Goal: Task Accomplishment & Management: Manage account settings

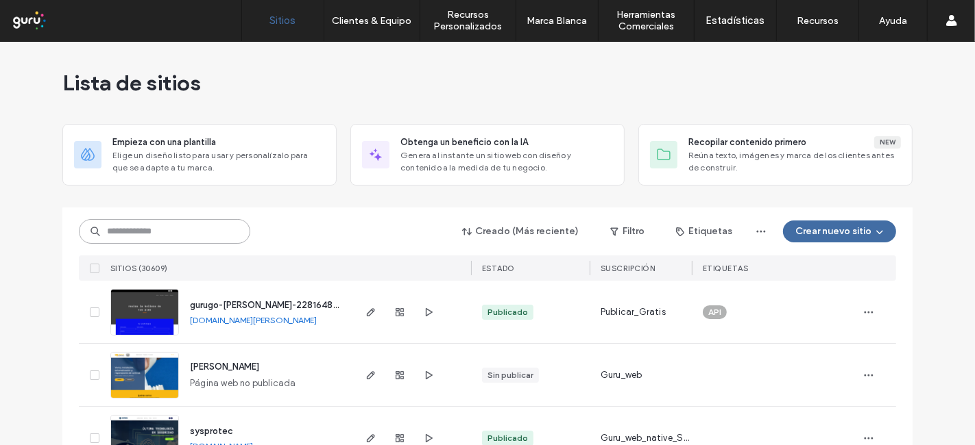
click at [216, 228] on input at bounding box center [164, 231] width 171 height 25
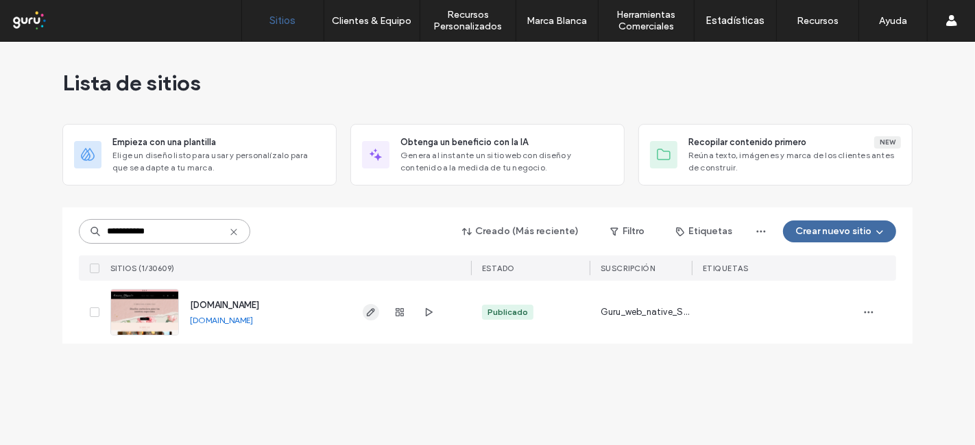
type input "**********"
click at [376, 307] on icon "button" at bounding box center [370, 312] width 11 height 11
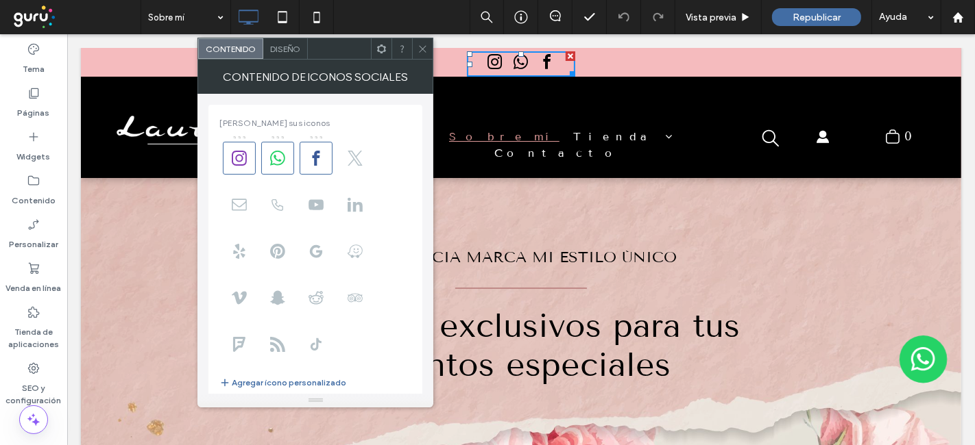
scroll to position [238, 0]
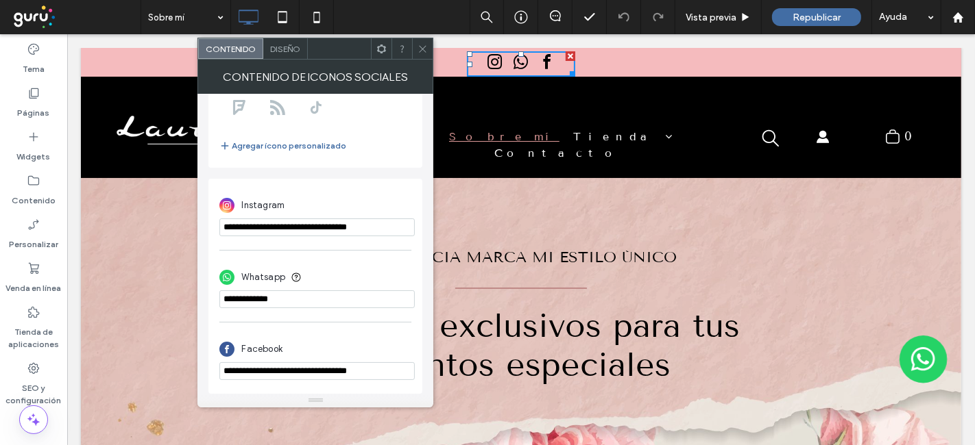
drag, startPoint x: 458, startPoint y: 258, endPoint x: 193, endPoint y: 227, distance: 266.4
paste input "*********"
click at [341, 226] on input "**********" at bounding box center [316, 227] width 195 height 19
click at [389, 220] on input "**********" at bounding box center [316, 227] width 195 height 19
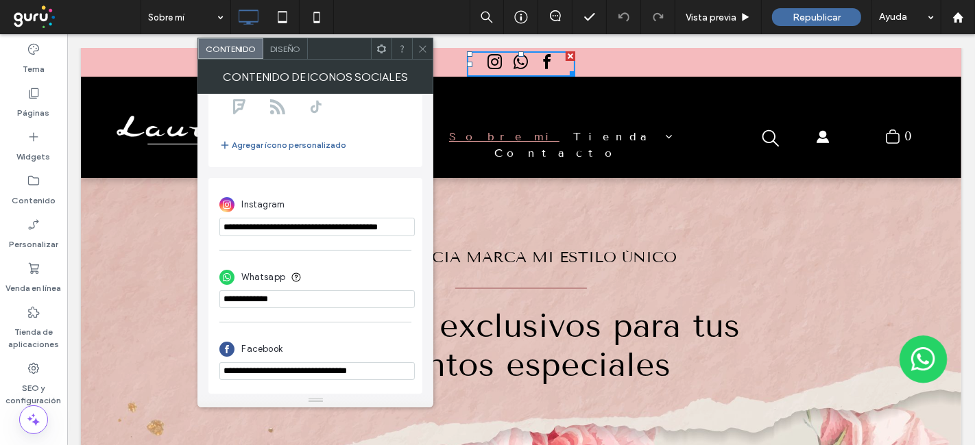
type input "**********"
click at [407, 186] on div "**********" at bounding box center [315, 214] width 192 height 58
click at [416, 47] on div at bounding box center [422, 48] width 21 height 21
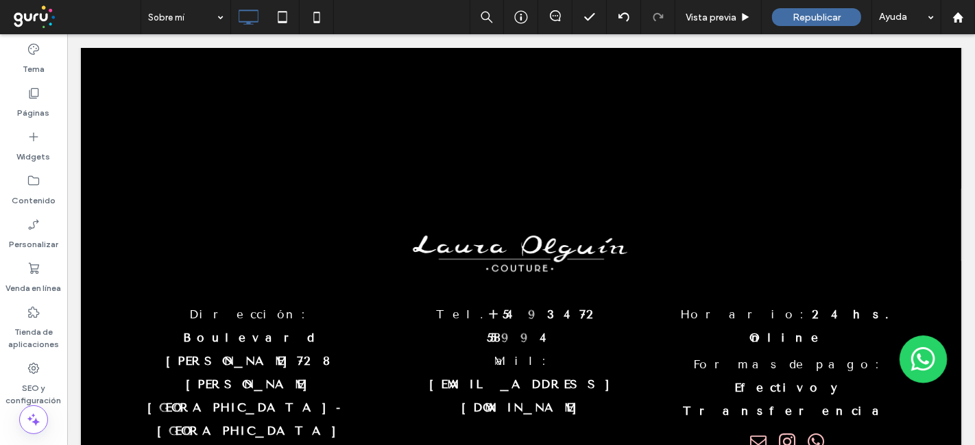
scroll to position [2606, 0]
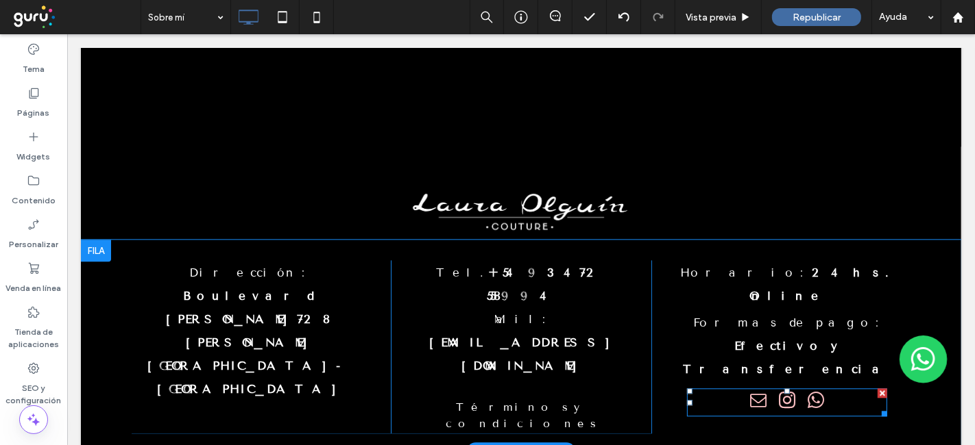
click at [781, 389] on span "instagram" at bounding box center [786, 401] width 25 height 25
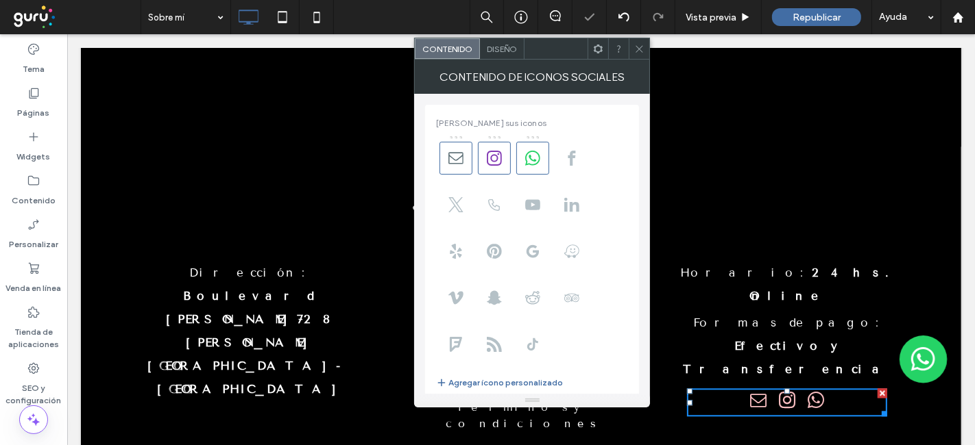
scroll to position [241, 0]
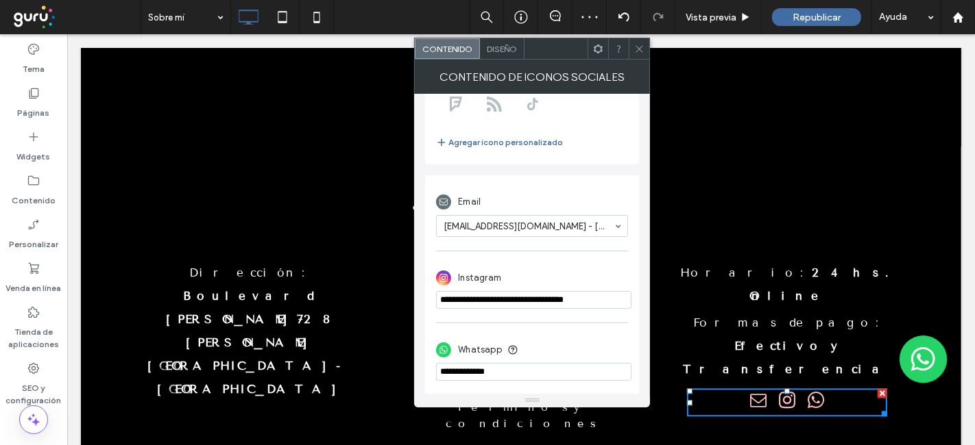
drag, startPoint x: 668, startPoint y: 327, endPoint x: 357, endPoint y: 303, distance: 312.1
paste input "*********"
type input "**********"
click at [566, 259] on div "**********" at bounding box center [532, 287] width 192 height 58
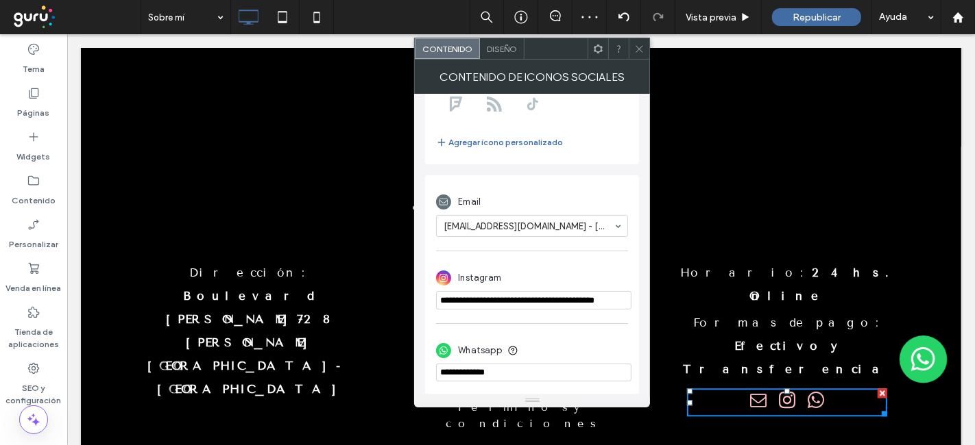
scroll to position [0, 0]
click at [636, 60] on div "Contenido de Iconos Sociales" at bounding box center [532, 77] width 236 height 34
click at [639, 52] on icon at bounding box center [639, 49] width 10 height 10
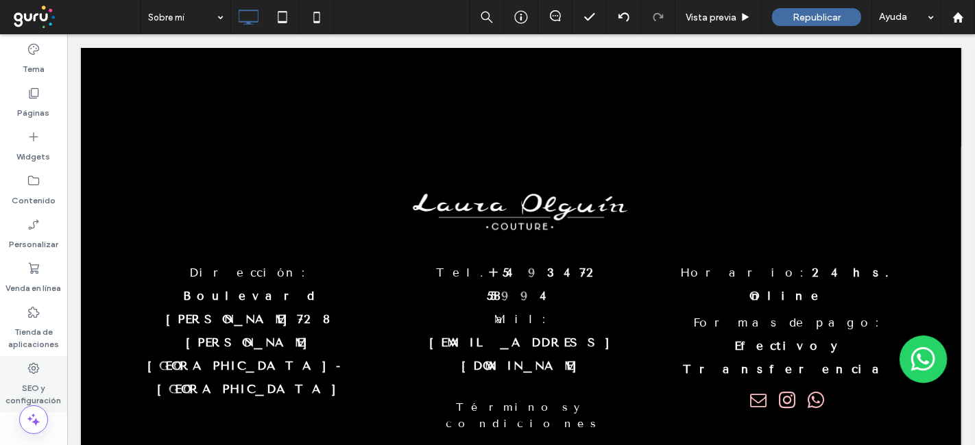
click at [27, 400] on label "SEO y configuración" at bounding box center [33, 392] width 67 height 32
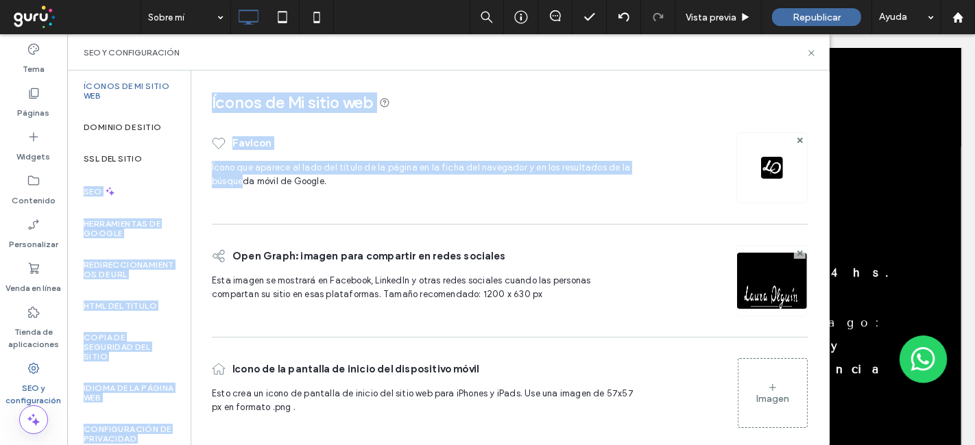
drag, startPoint x: 125, startPoint y: 191, endPoint x: 241, endPoint y: 193, distance: 115.9
click at [241, 193] on div "Íconos de Mi sitio web Dominio de sitio SSL del sitio SEO Herramientas de Googl…" at bounding box center [448, 258] width 762 height 375
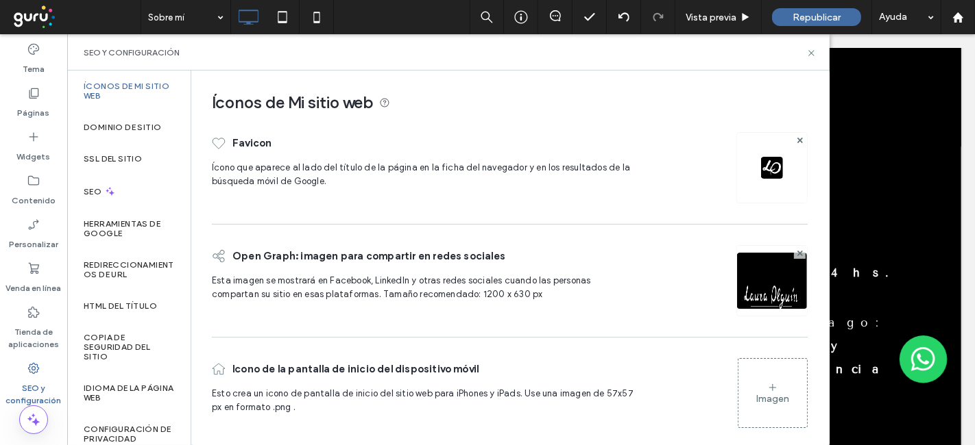
click at [225, 236] on div "Open Graph: imagen para compartir en redes sociales Esta imagen se mostrará en …" at bounding box center [510, 281] width 596 height 99
click at [154, 191] on div "SEO" at bounding box center [128, 192] width 123 height 34
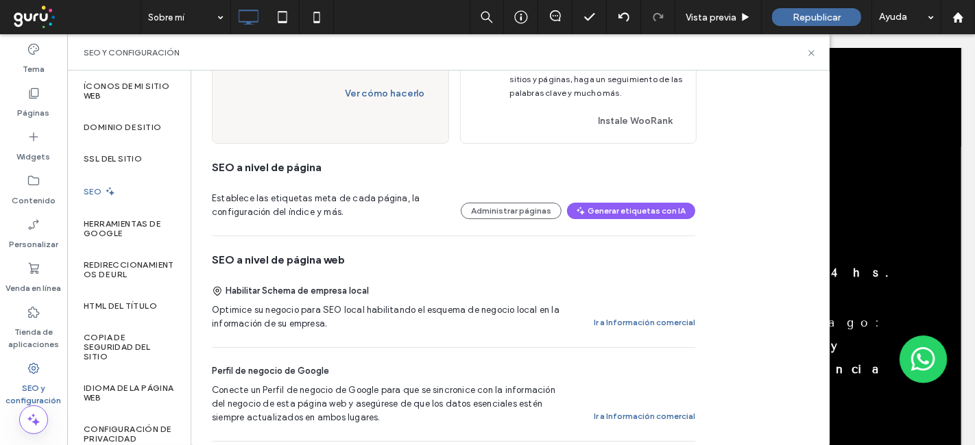
scroll to position [131, 0]
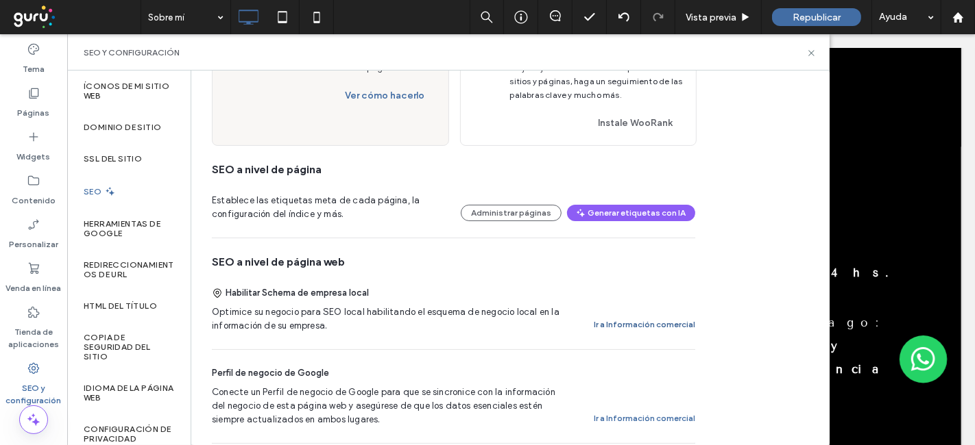
click at [644, 324] on button "Ir a Información comercial" at bounding box center [644, 325] width 101 height 16
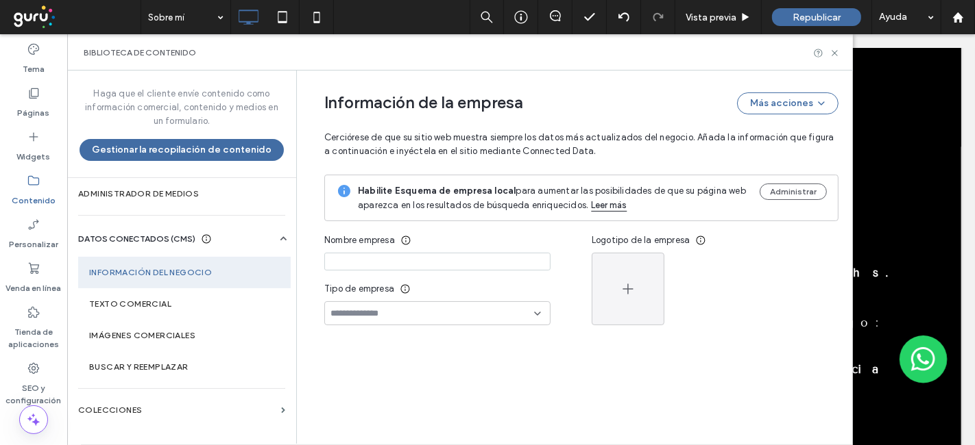
type input "**********"
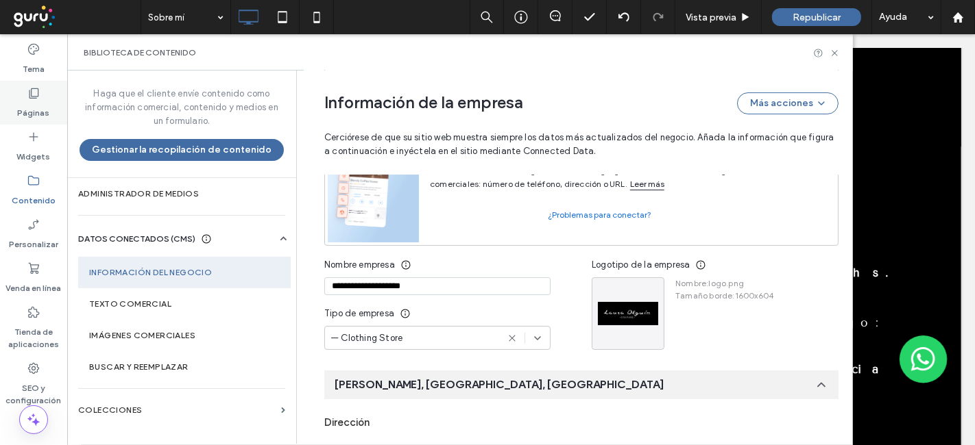
click at [37, 103] on label "Páginas" at bounding box center [34, 109] width 32 height 19
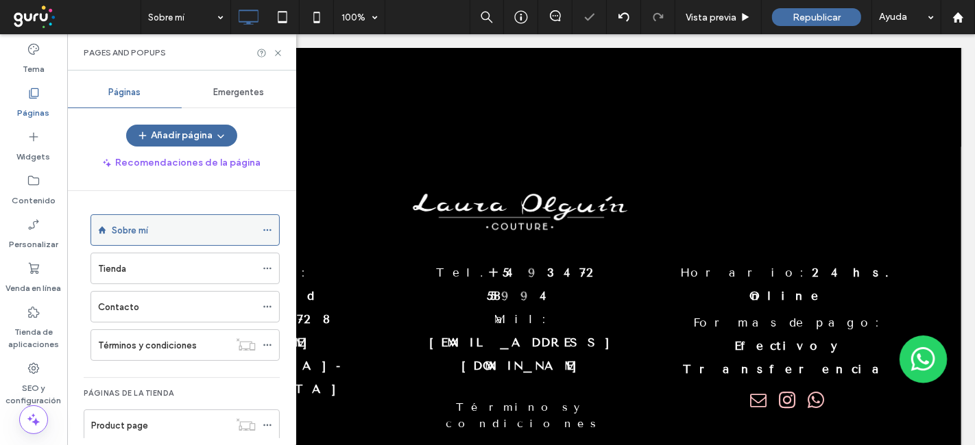
click at [195, 236] on div "Sobre mí" at bounding box center [184, 230] width 144 height 30
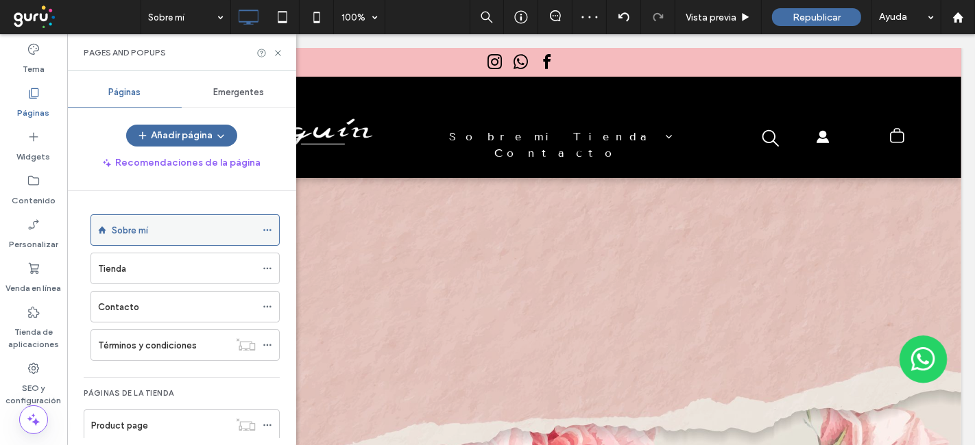
scroll to position [0, 0]
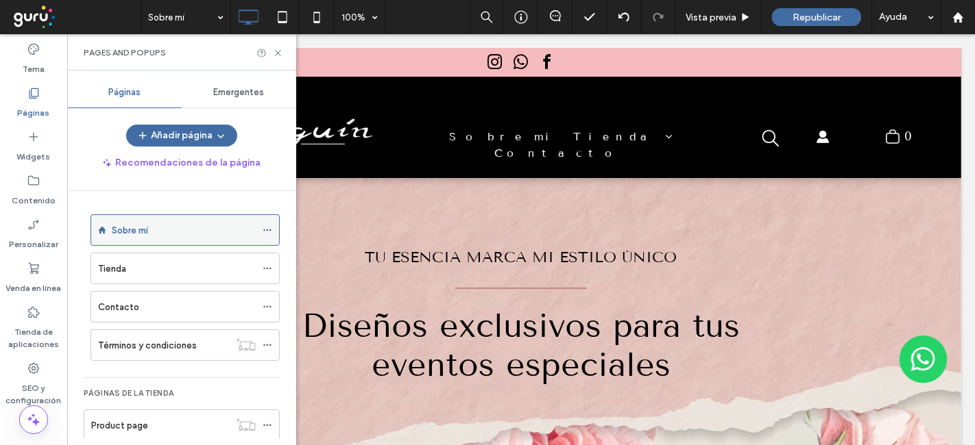
click at [267, 231] on icon at bounding box center [267, 230] width 10 height 10
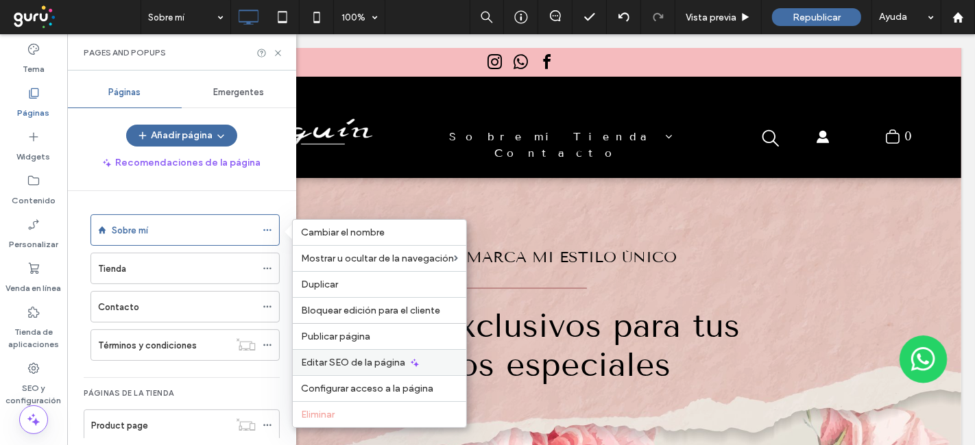
click at [327, 358] on span "Editar SEO de la página" at bounding box center [353, 363] width 104 height 12
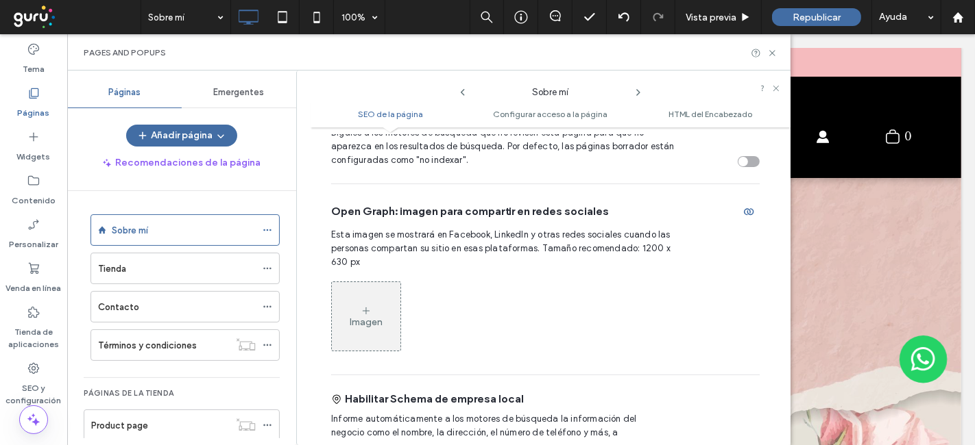
scroll to position [517, 0]
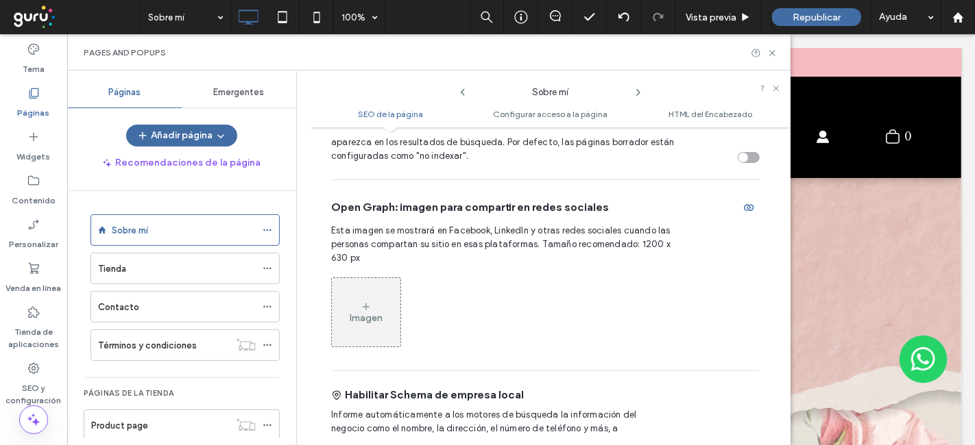
click at [378, 304] on div "Imagen" at bounding box center [366, 313] width 69 height 66
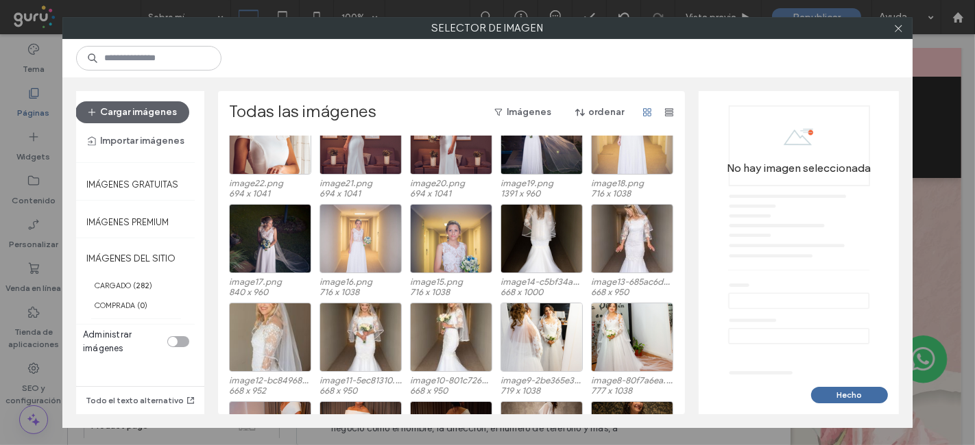
scroll to position [1637, 0]
click at [256, 339] on div "Seleccione" at bounding box center [270, 337] width 82 height 69
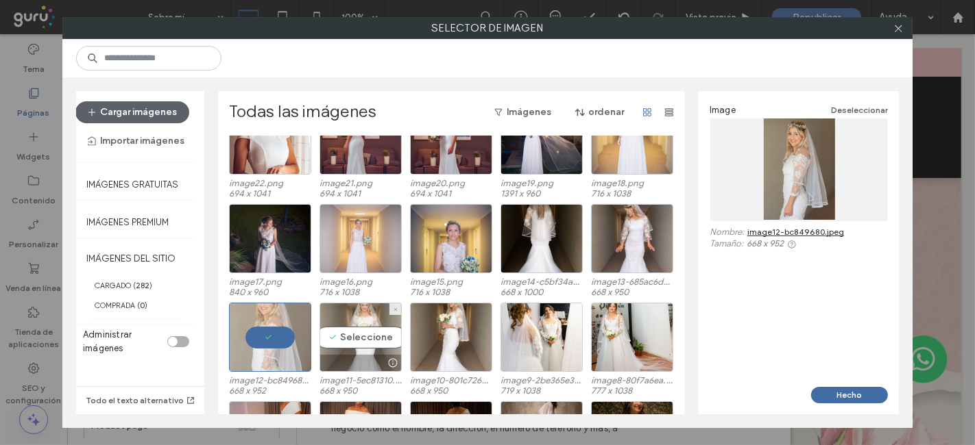
click at [363, 350] on div "Seleccione" at bounding box center [360, 337] width 82 height 69
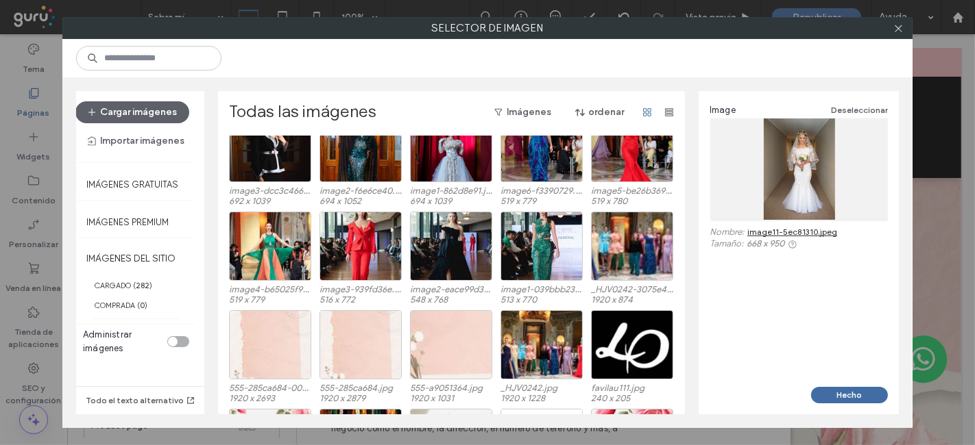
scroll to position [2820, 0]
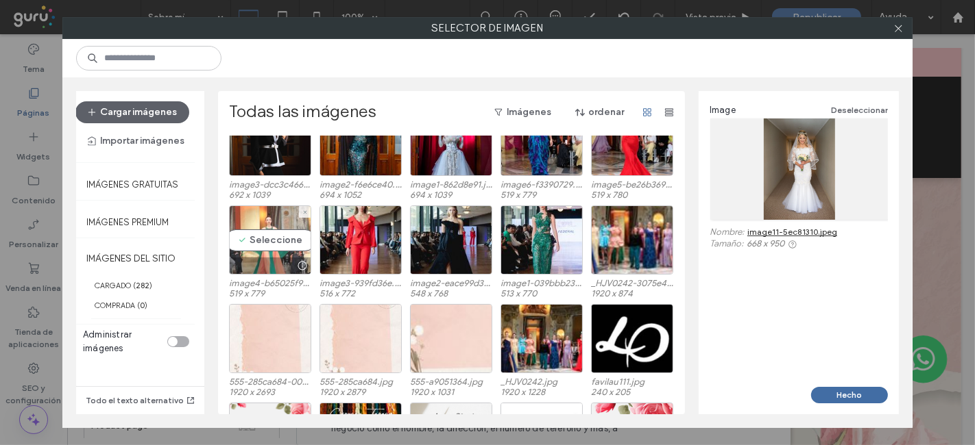
click at [250, 234] on div "Seleccione" at bounding box center [270, 240] width 82 height 69
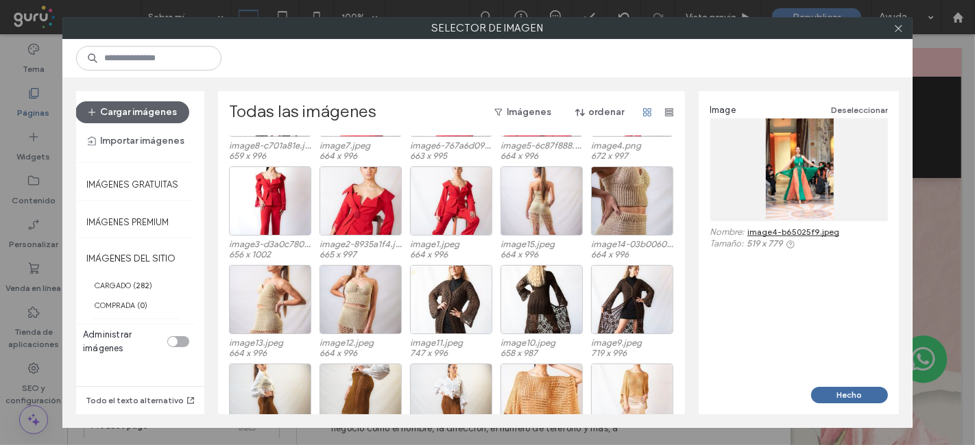
scroll to position [4645, 0]
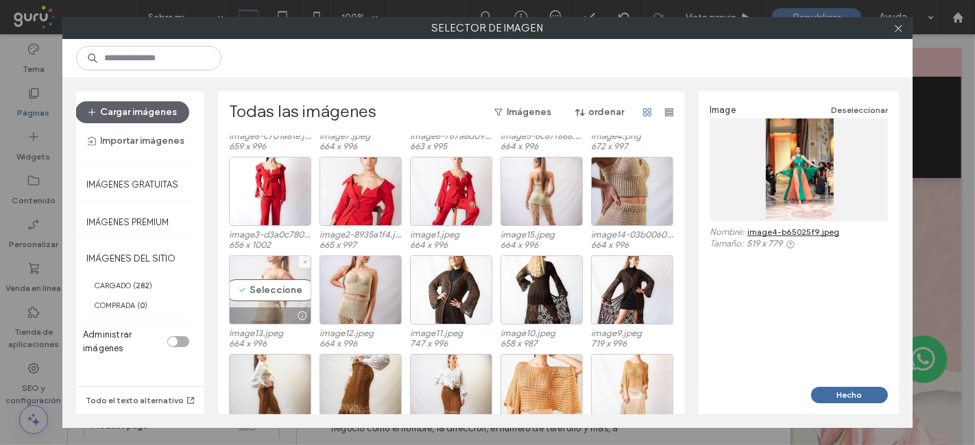
click at [262, 295] on div "Seleccione" at bounding box center [270, 290] width 82 height 69
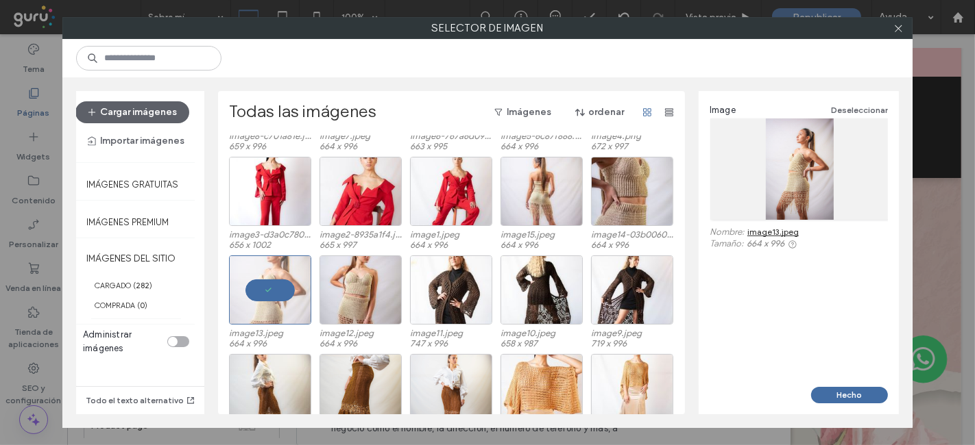
click at [790, 234] on link "image13.jpeg" at bounding box center [772, 232] width 51 height 10
click at [117, 104] on button "Cargar imágenes" at bounding box center [132, 112] width 114 height 22
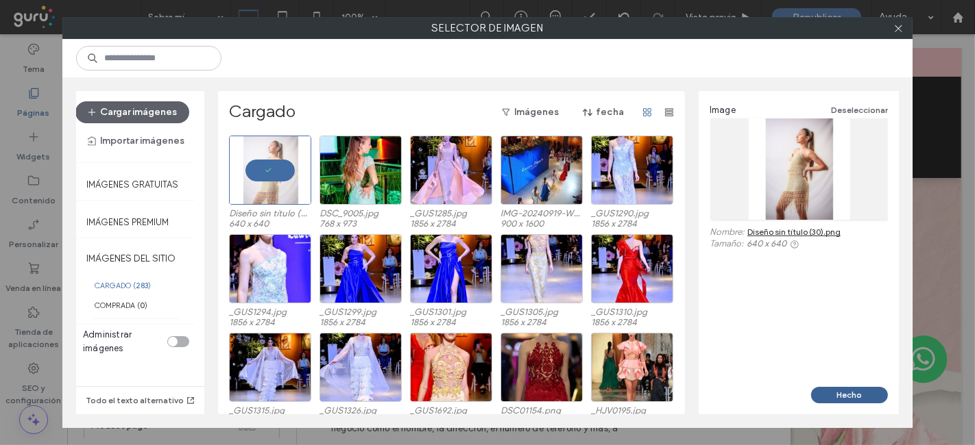
click at [850, 393] on button "Hecho" at bounding box center [849, 395] width 77 height 16
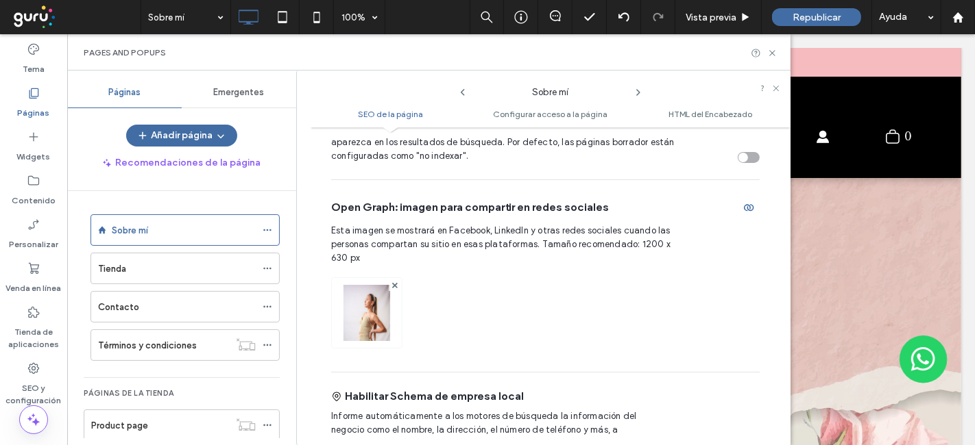
click at [397, 282] on div at bounding box center [395, 286] width 12 height 12
click at [394, 286] on icon at bounding box center [394, 285] width 5 height 5
click at [386, 293] on div "Imagen" at bounding box center [366, 313] width 69 height 66
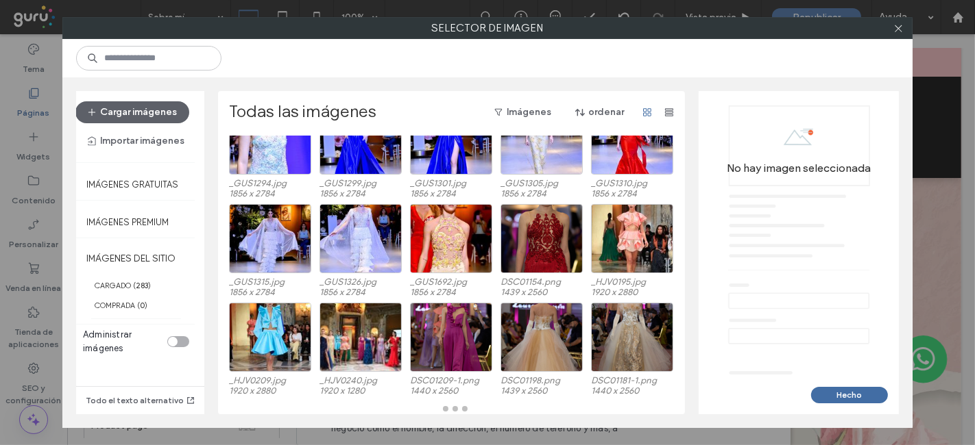
scroll to position [338, 0]
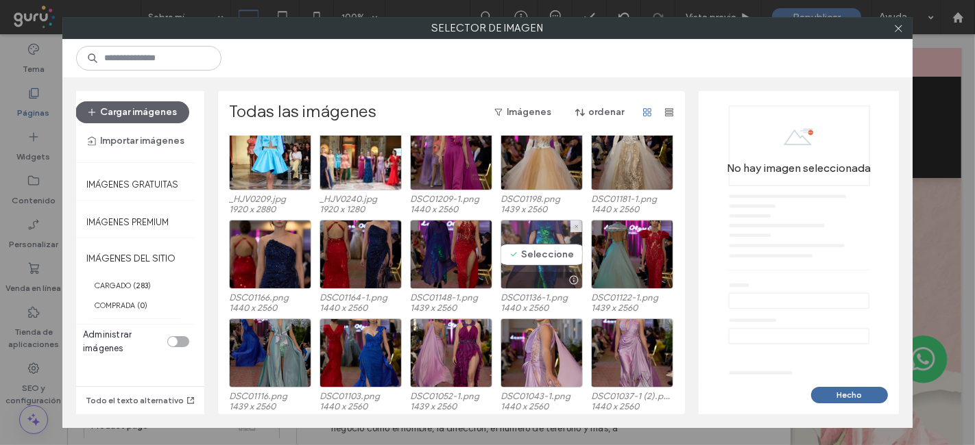
click at [526, 248] on div "Seleccione" at bounding box center [541, 254] width 82 height 69
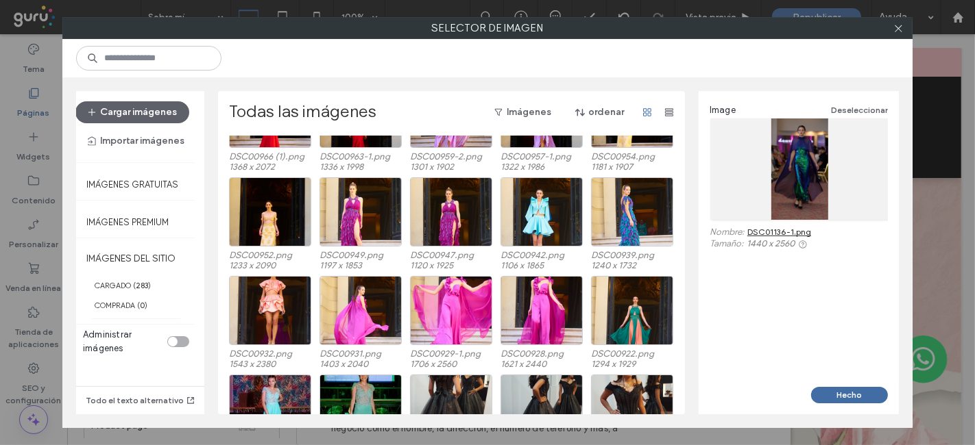
scroll to position [770, 0]
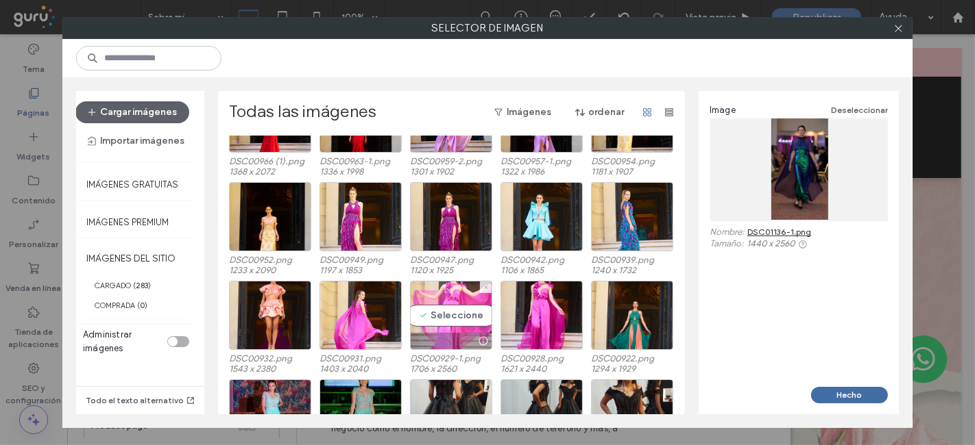
click at [450, 339] on div at bounding box center [451, 341] width 81 height 16
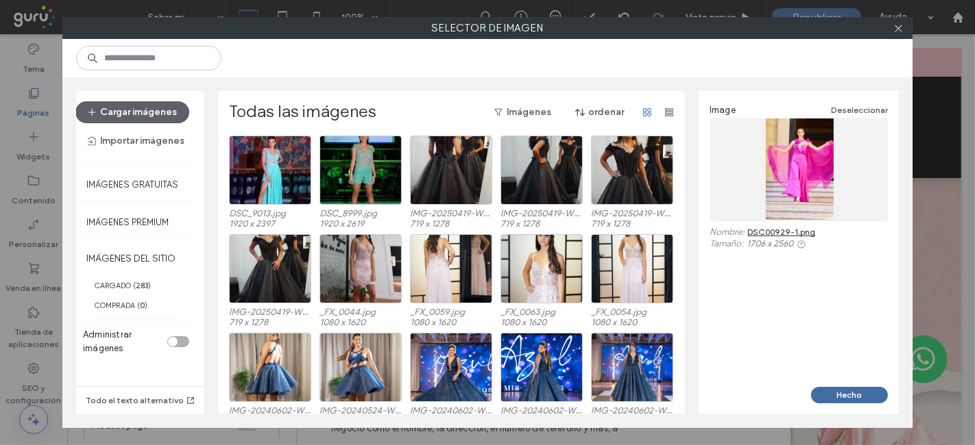
scroll to position [1143, 0]
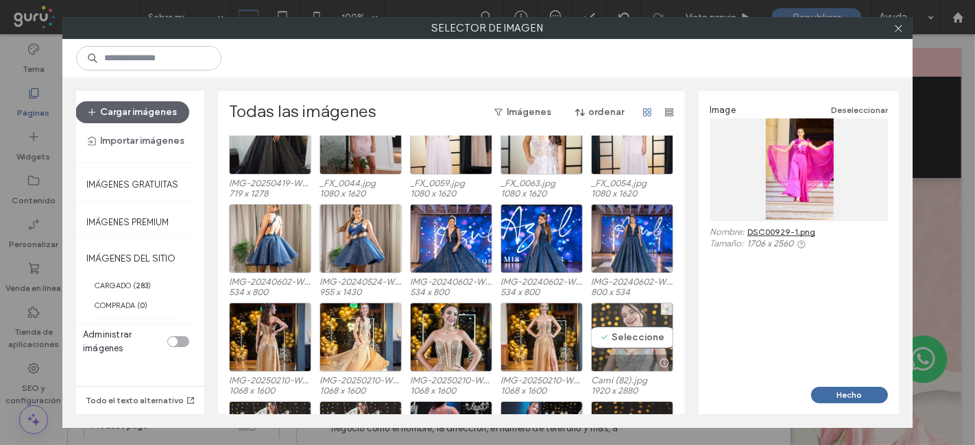
click at [633, 339] on div "Seleccione" at bounding box center [632, 337] width 82 height 69
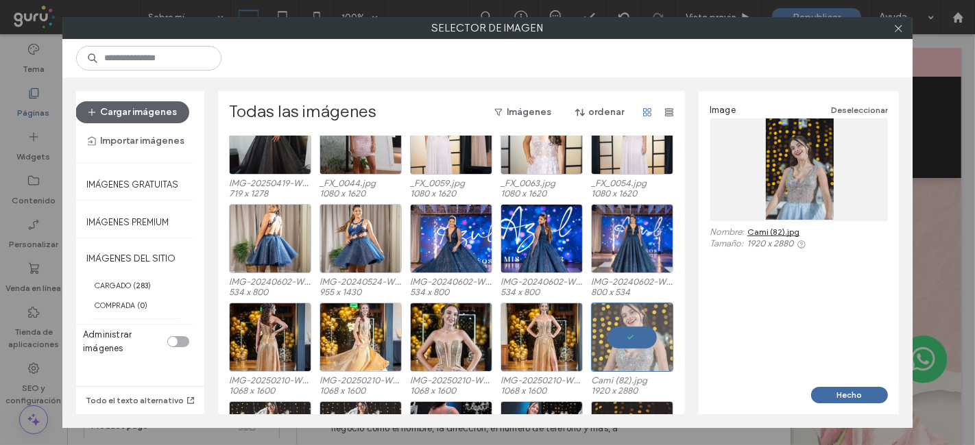
click at [682, 365] on div "Todas las imágenes Imágenes ordenar DSC00966 (1).png 1368 x 2072 DSC00963-1.png…" at bounding box center [451, 252] width 467 height 323
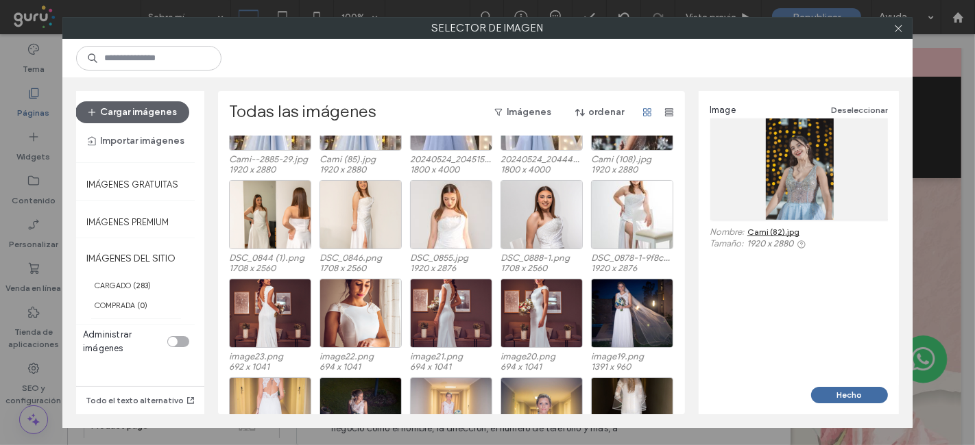
scroll to position [1470, 0]
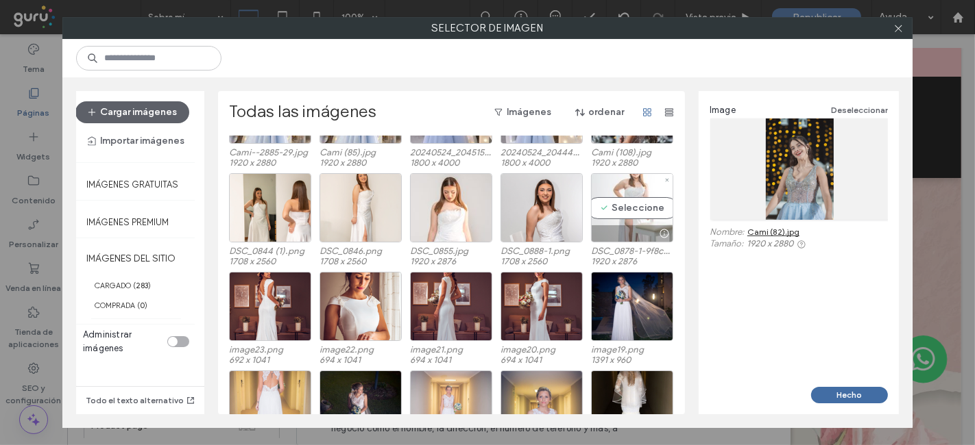
click at [622, 222] on div "Seleccione" at bounding box center [632, 207] width 82 height 69
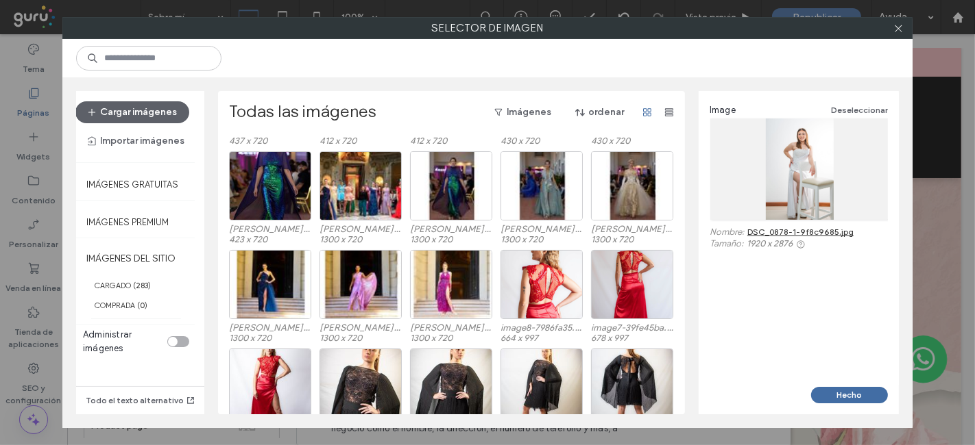
scroll to position [3395, 0]
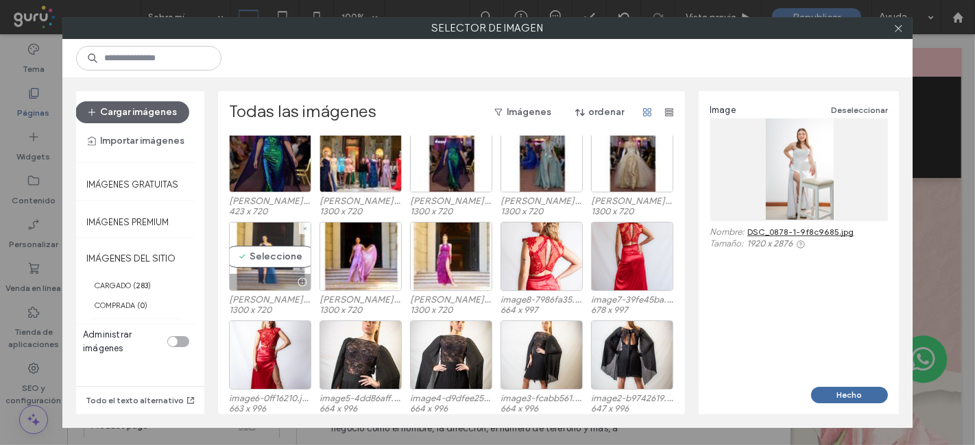
click at [259, 277] on div at bounding box center [270, 282] width 81 height 16
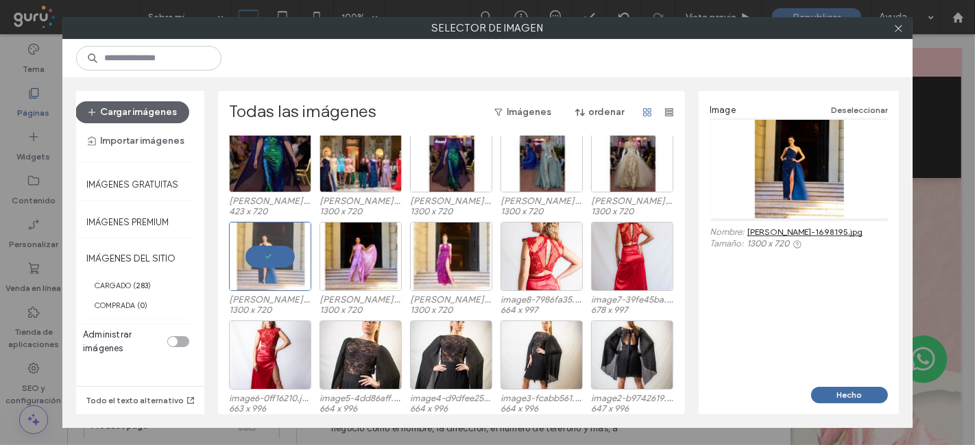
click at [816, 230] on link "[PERSON_NAME]-1698195.jpg" at bounding box center [804, 232] width 115 height 10
click at [901, 30] on icon at bounding box center [898, 28] width 10 height 10
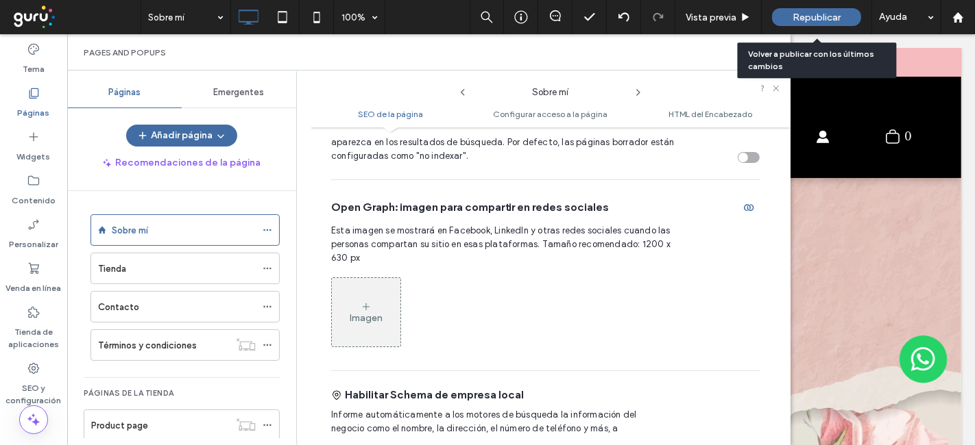
click at [820, 22] on span "Republicar" at bounding box center [816, 18] width 48 height 12
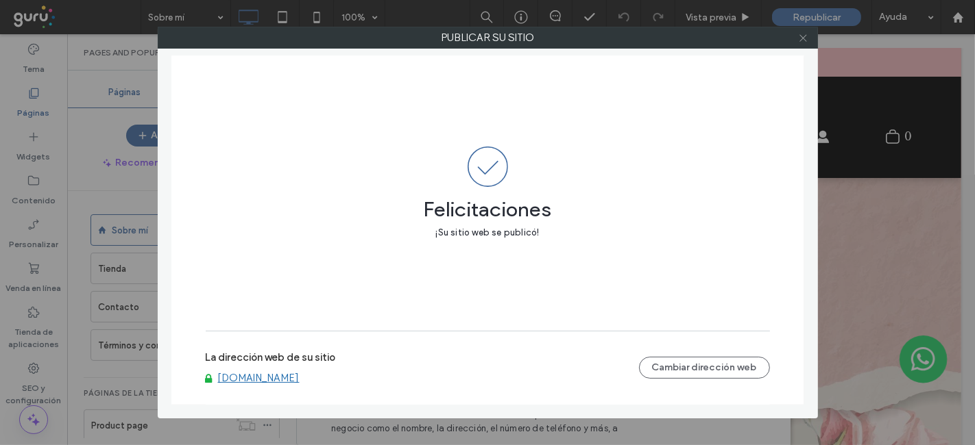
click at [803, 38] on icon at bounding box center [803, 38] width 10 height 10
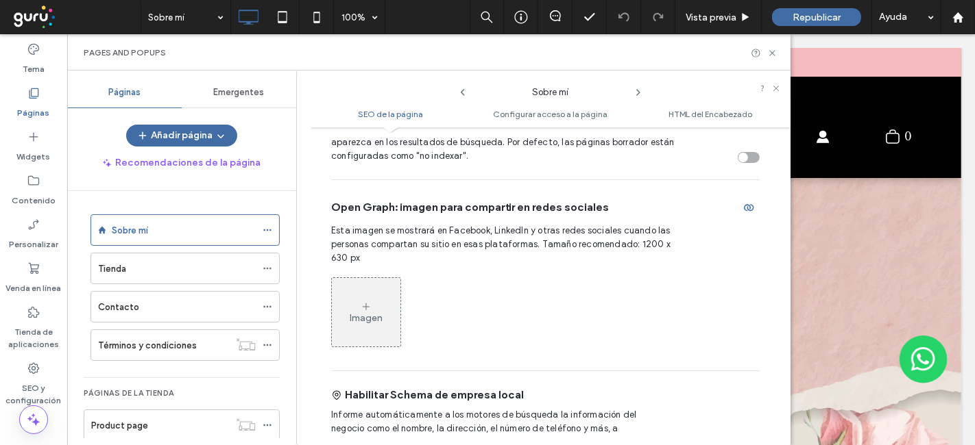
click at [371, 338] on div "Imagen" at bounding box center [366, 313] width 69 height 66
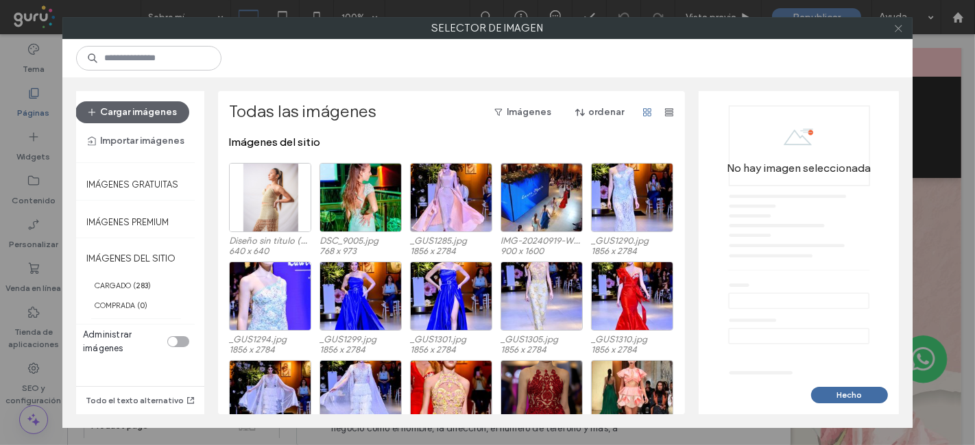
click at [899, 31] on icon at bounding box center [898, 28] width 10 height 10
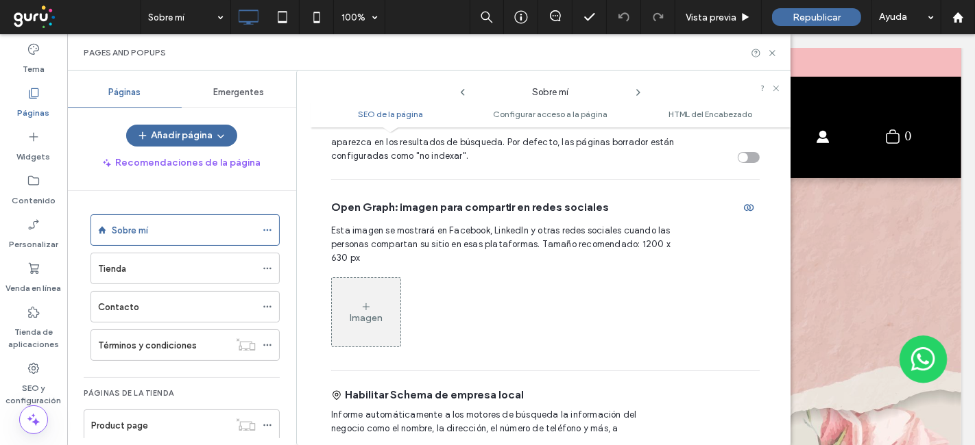
click at [365, 328] on div "Imagen" at bounding box center [366, 313] width 69 height 66
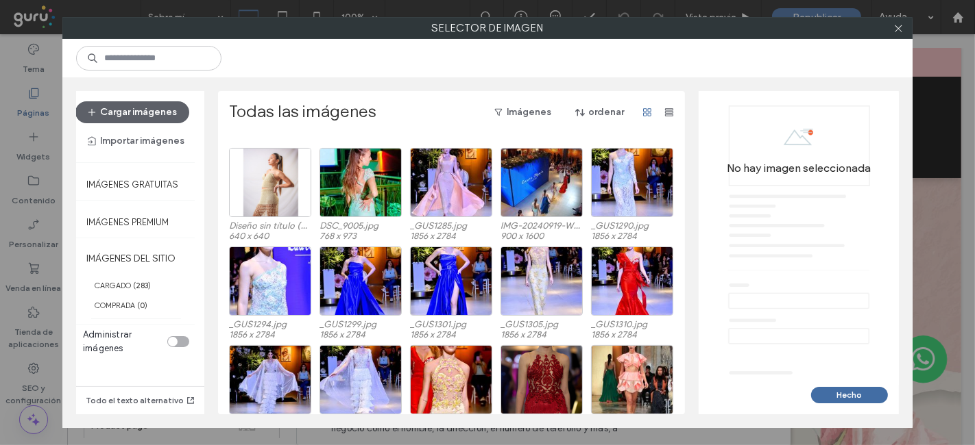
scroll to position [0, 0]
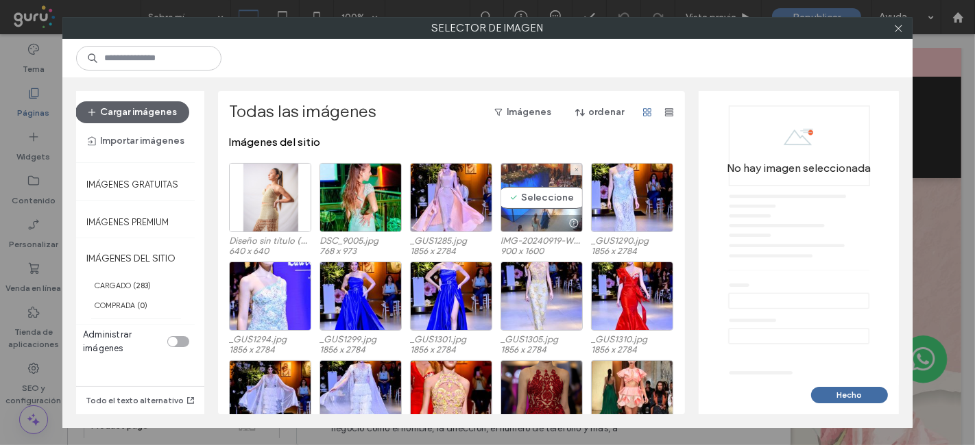
click at [548, 193] on div "Seleccione" at bounding box center [541, 197] width 82 height 69
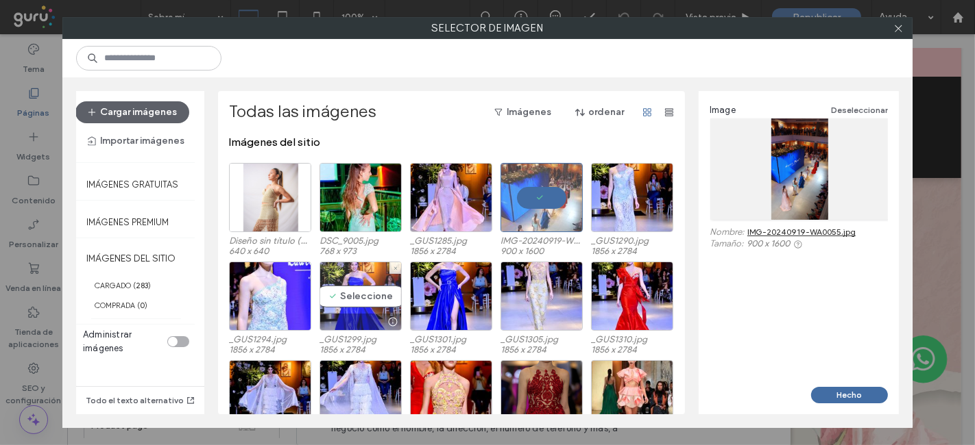
click at [354, 328] on div at bounding box center [360, 322] width 81 height 16
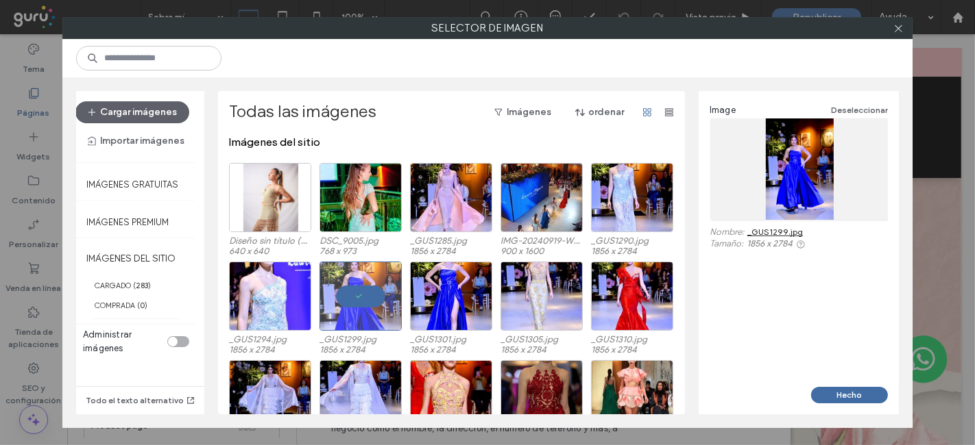
click at [775, 232] on link "_GUS1299.jpg" at bounding box center [775, 232] width 56 height 10
click at [445, 213] on div "Seleccione" at bounding box center [451, 197] width 82 height 69
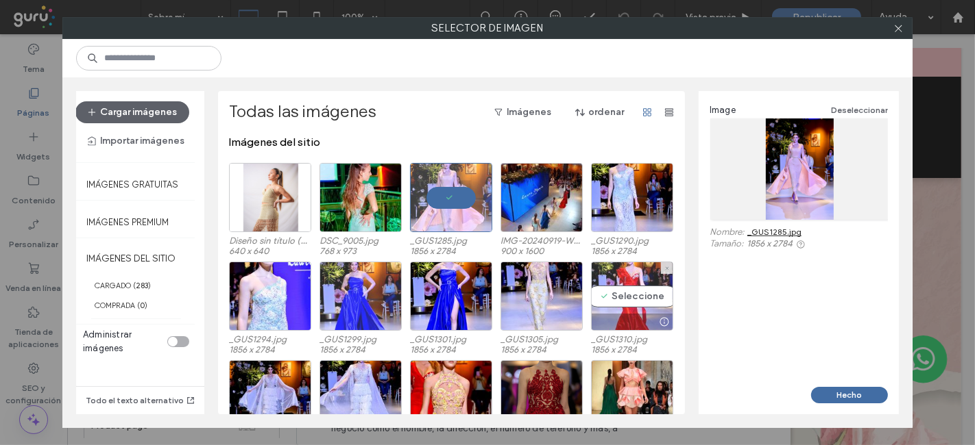
click at [634, 277] on div "Seleccione" at bounding box center [632, 296] width 82 height 69
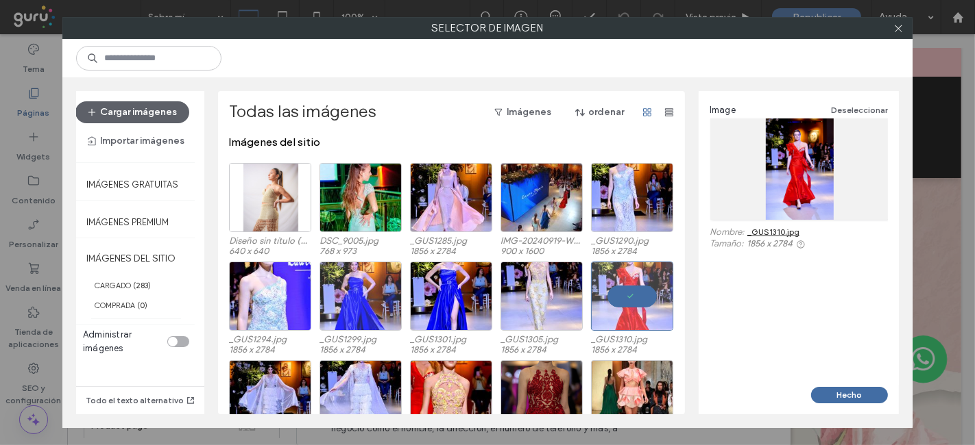
click at [789, 234] on link "_GUS1310.jpg" at bounding box center [773, 232] width 52 height 10
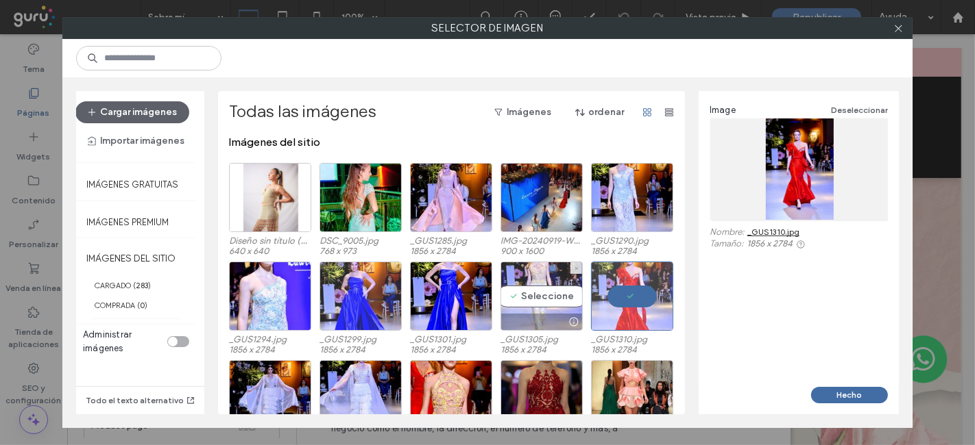
click at [552, 310] on div "Seleccione" at bounding box center [541, 296] width 82 height 69
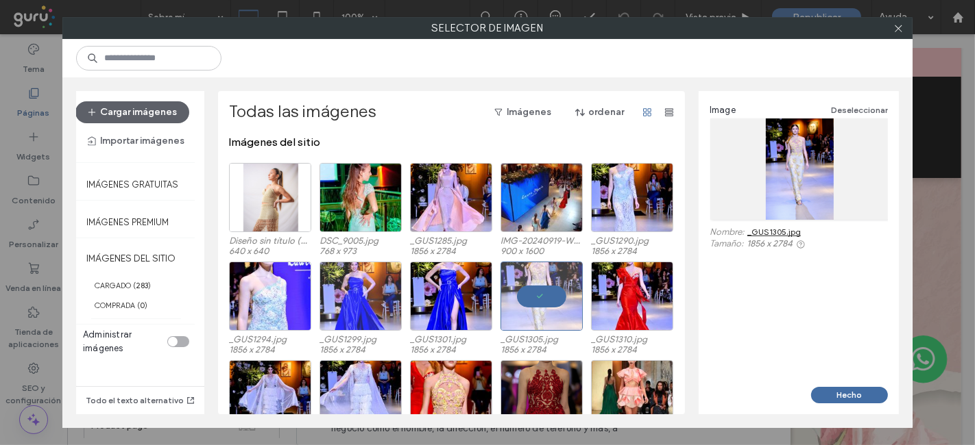
click at [781, 229] on link "_GUS1305.jpg" at bounding box center [773, 232] width 53 height 10
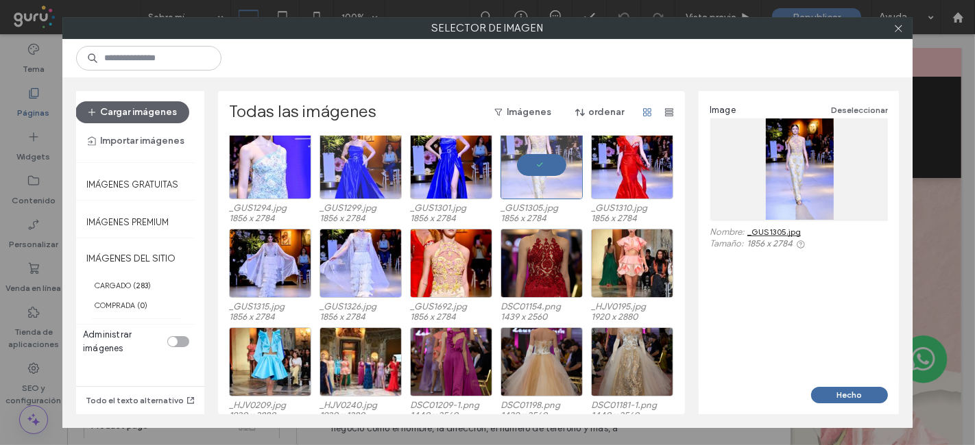
scroll to position [136, 0]
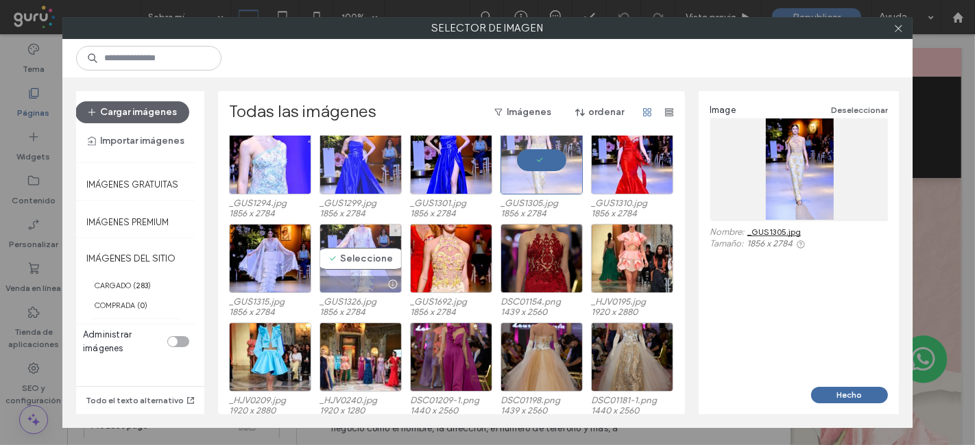
click at [341, 281] on div at bounding box center [360, 284] width 81 height 16
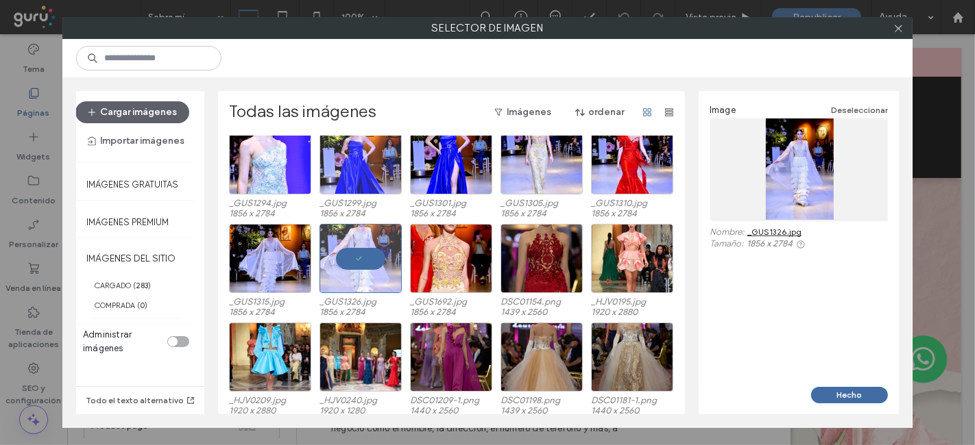
click at [770, 229] on link "_GUS1326.jpg" at bounding box center [774, 232] width 54 height 10
click at [144, 107] on button "Cargar imágenes" at bounding box center [132, 112] width 114 height 22
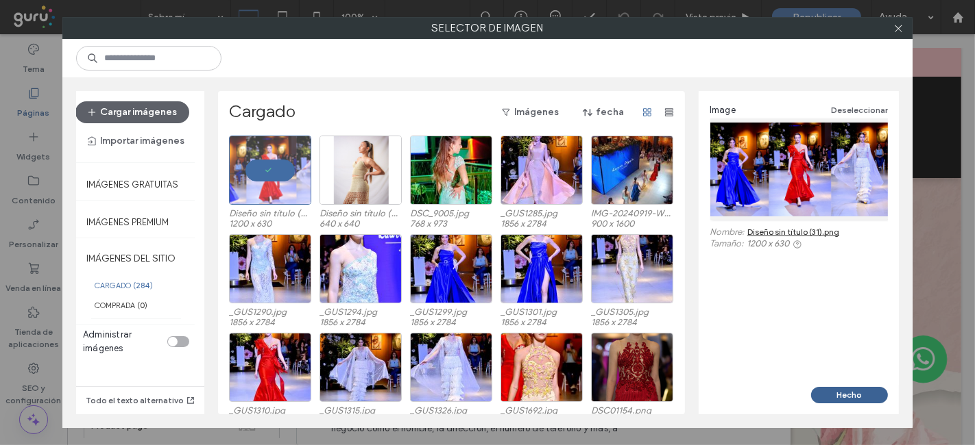
click at [837, 391] on button "Hecho" at bounding box center [849, 395] width 77 height 16
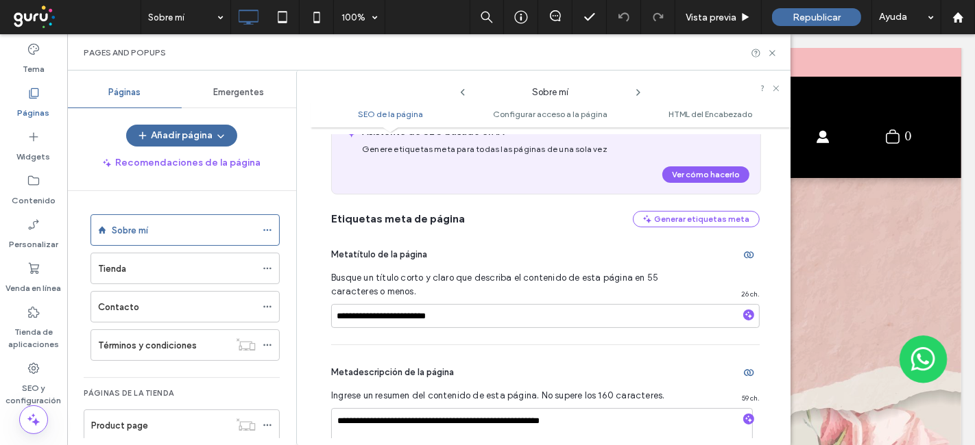
scroll to position [0, 0]
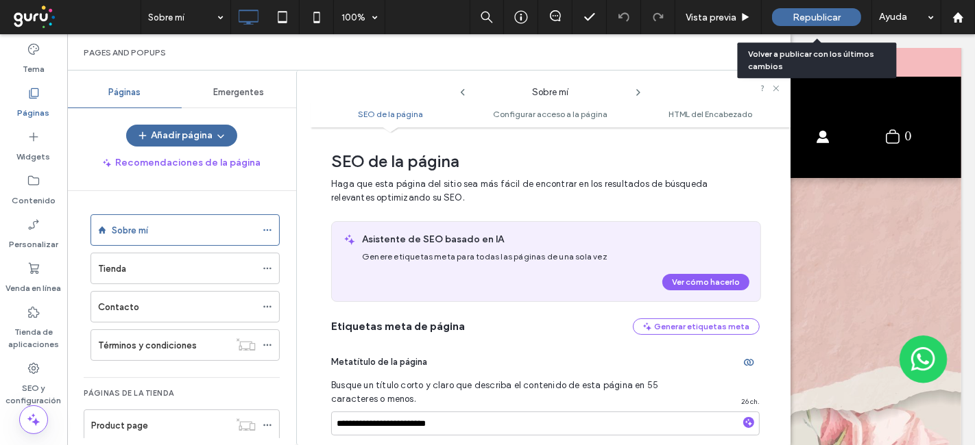
click at [818, 21] on span "Republicar" at bounding box center [816, 18] width 48 height 12
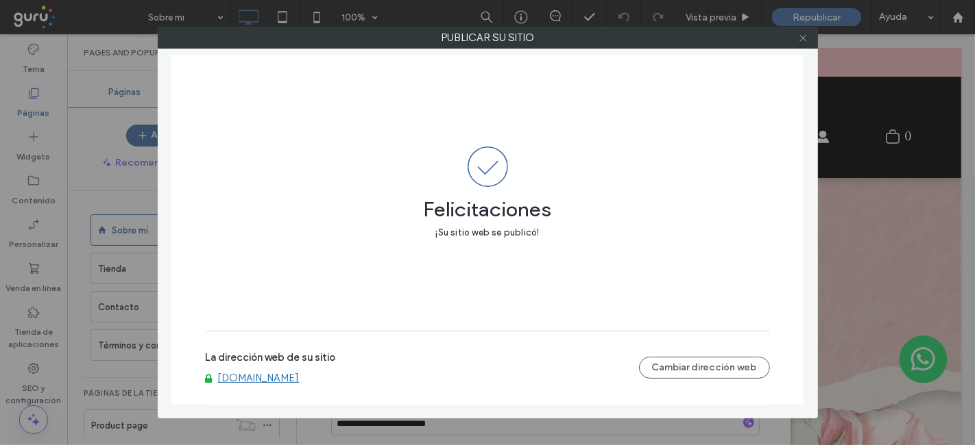
click at [798, 33] on icon at bounding box center [803, 38] width 10 height 10
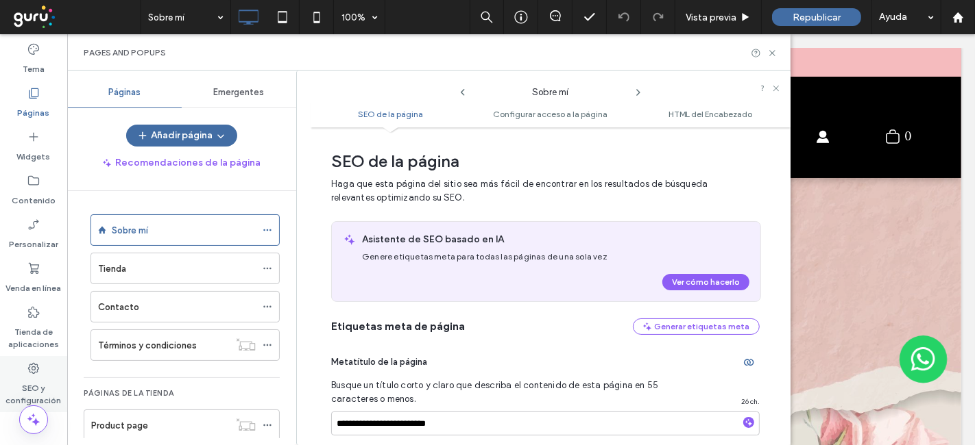
click at [37, 374] on icon at bounding box center [34, 369] width 14 height 14
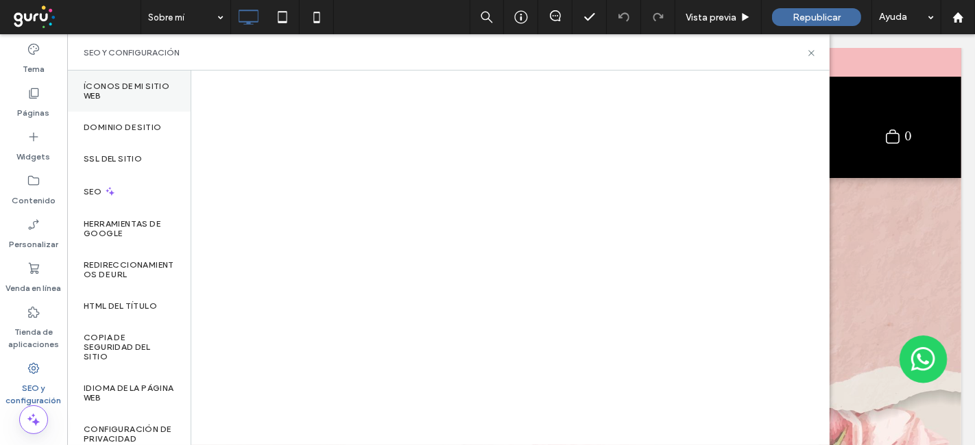
click at [154, 77] on div "Íconos de Mi sitio web" at bounding box center [128, 91] width 123 height 41
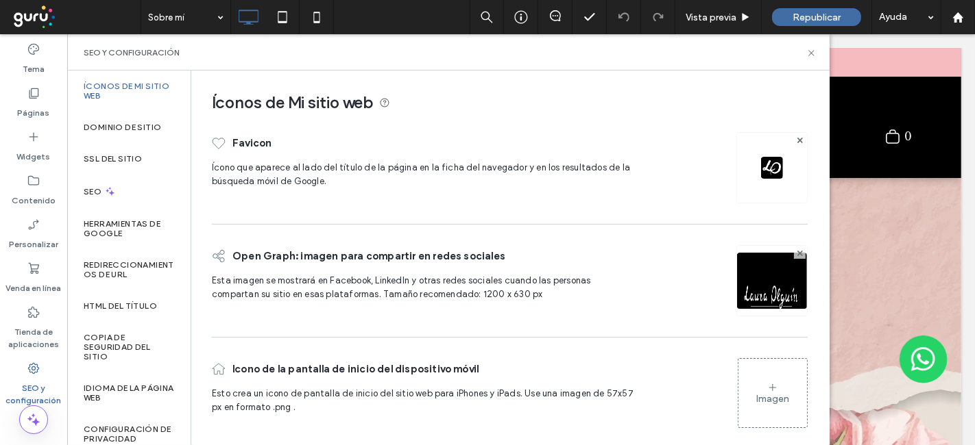
scroll to position [10, 0]
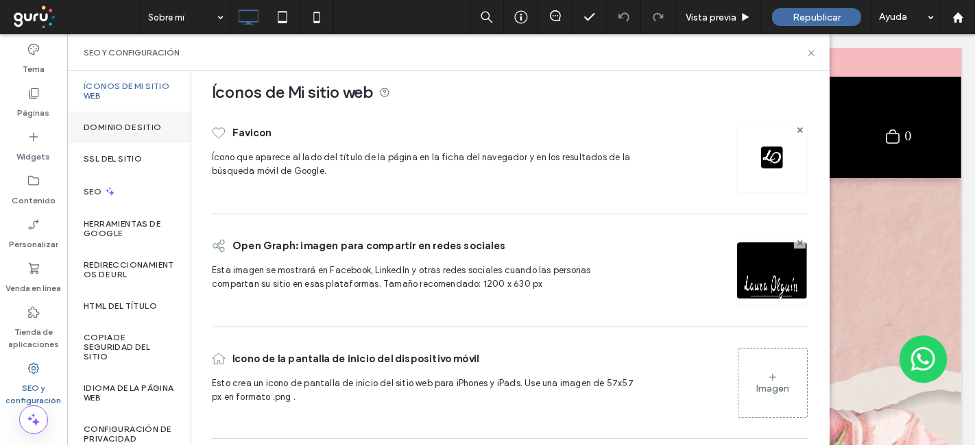
click at [94, 130] on label "Dominio de sitio" at bounding box center [122, 128] width 77 height 10
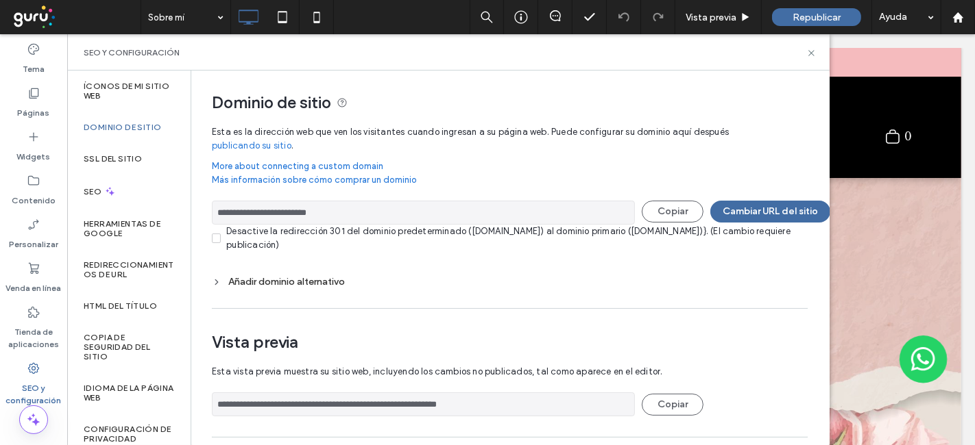
scroll to position [103, 0]
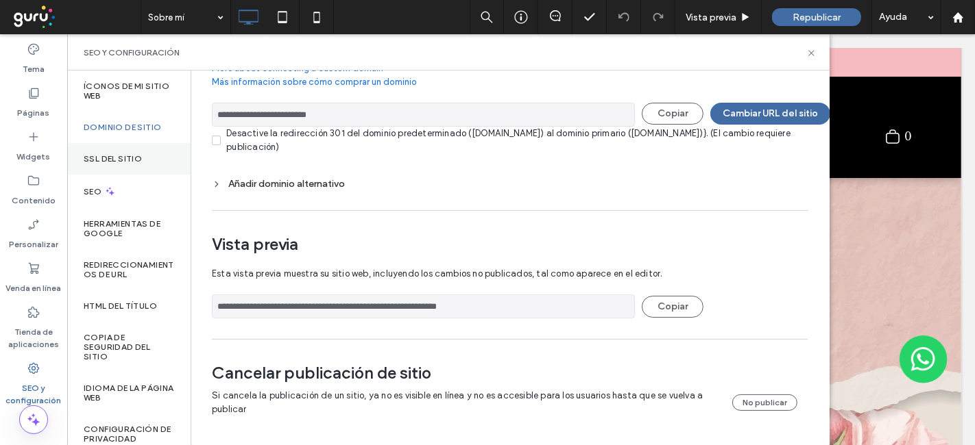
click at [136, 171] on div "SSL del sitio" at bounding box center [128, 159] width 123 height 32
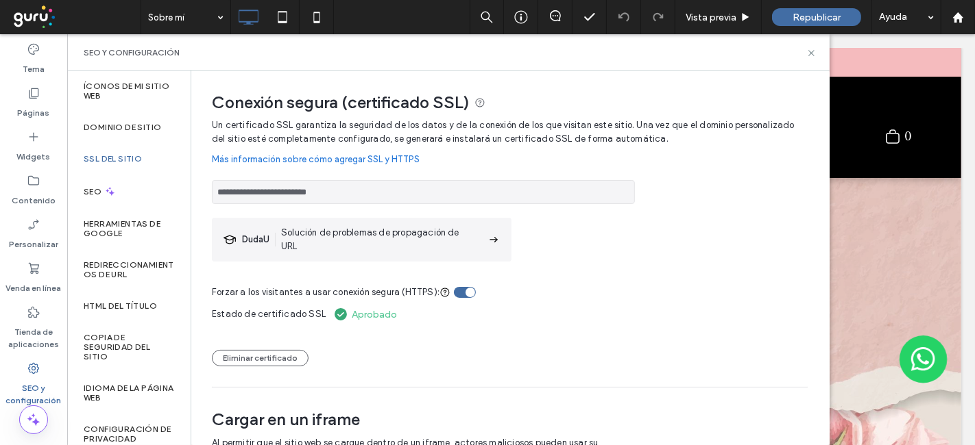
scroll to position [92, 0]
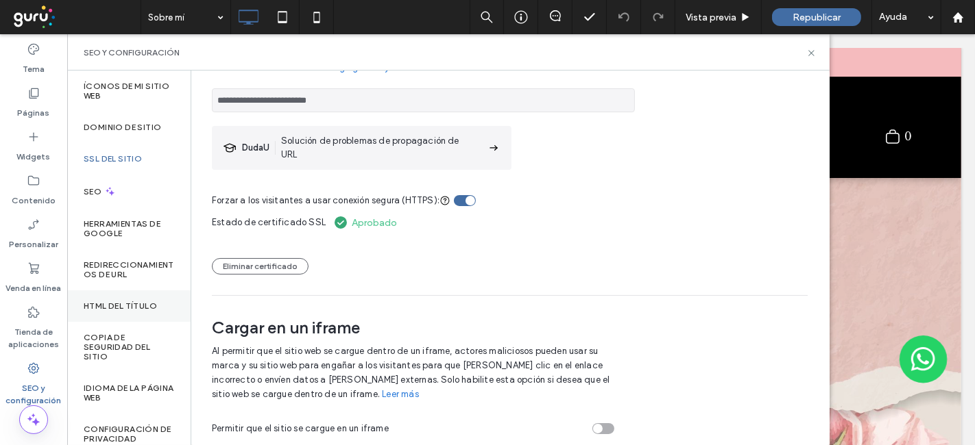
click at [167, 306] on div "HTML del título" at bounding box center [128, 307] width 123 height 32
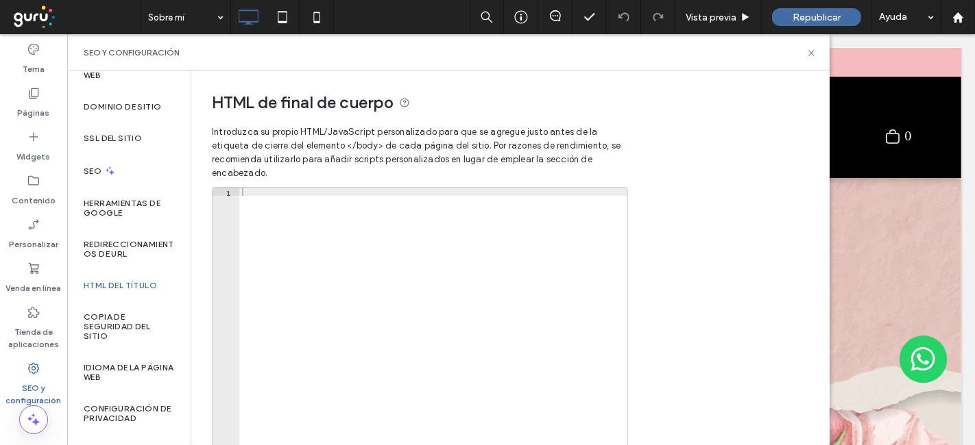
scroll to position [0, 0]
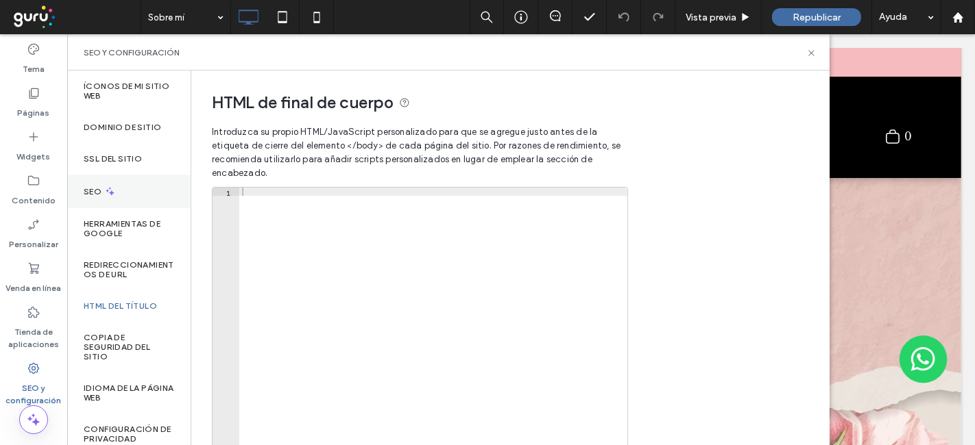
click at [129, 200] on div "SEO" at bounding box center [128, 192] width 123 height 34
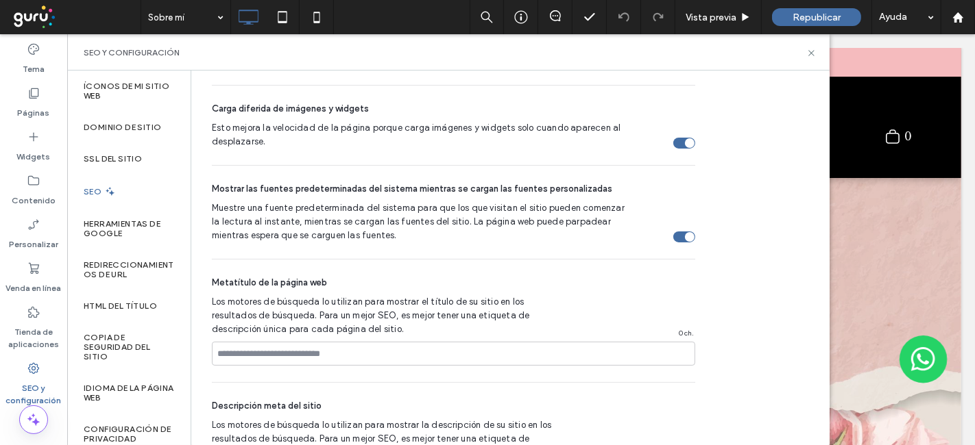
scroll to position [662, 0]
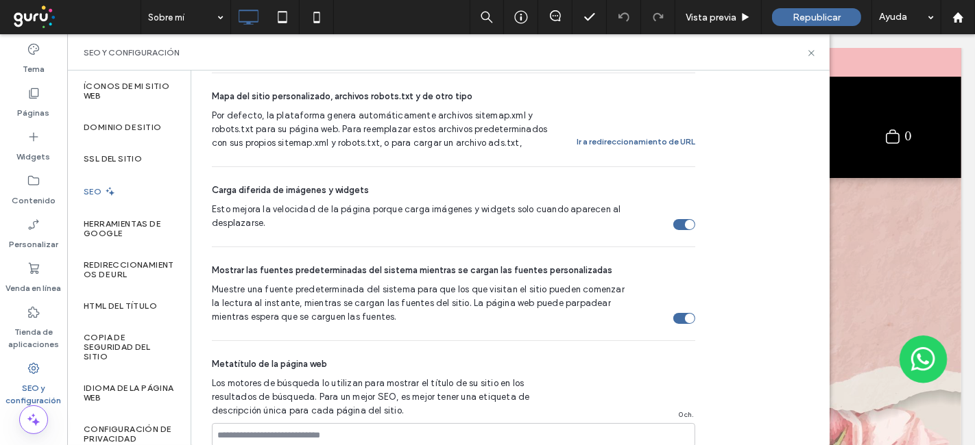
click at [641, 140] on button "Ir a redireccionamiento de URL" at bounding box center [635, 142] width 119 height 16
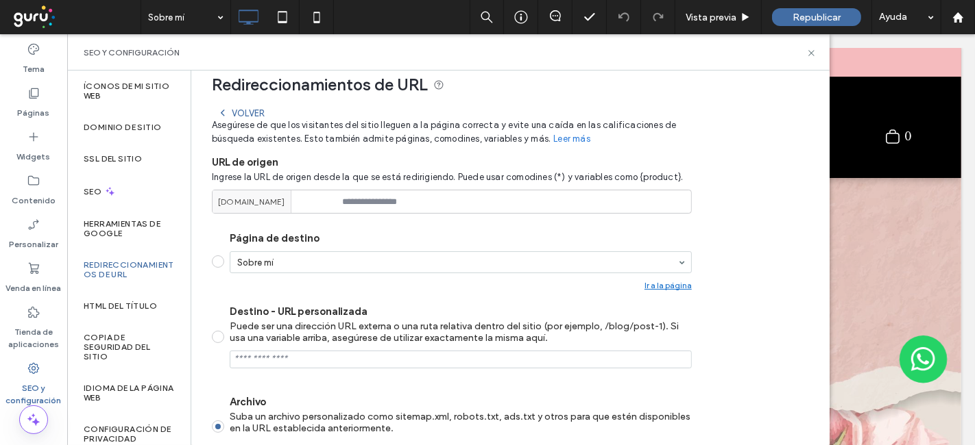
scroll to position [99, 0]
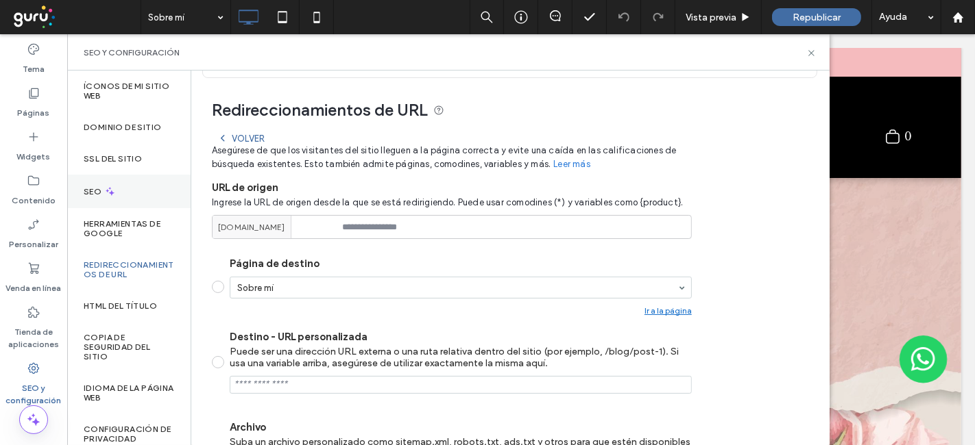
click at [101, 187] on label "SEO" at bounding box center [94, 192] width 21 height 10
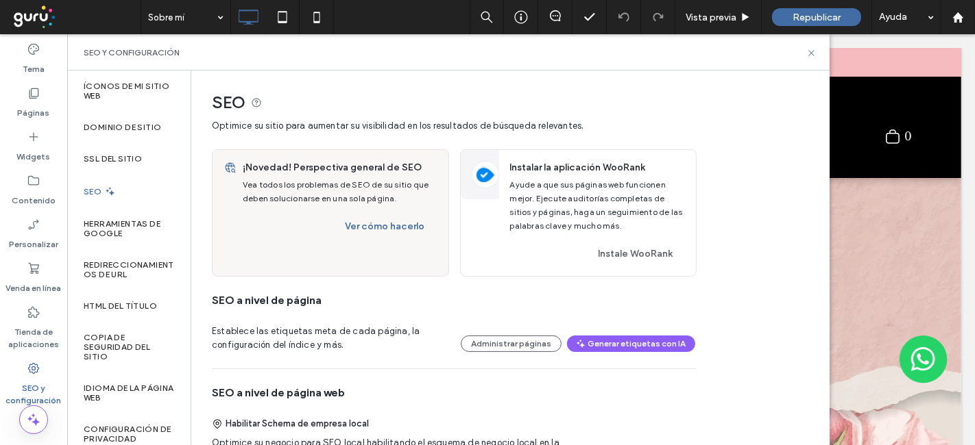
scroll to position [328, 0]
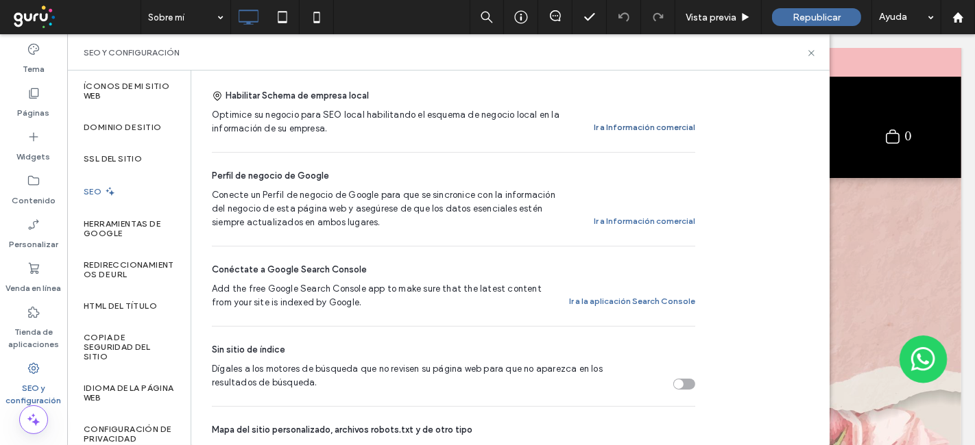
click at [634, 129] on button "Ir a Información comercial" at bounding box center [644, 127] width 101 height 16
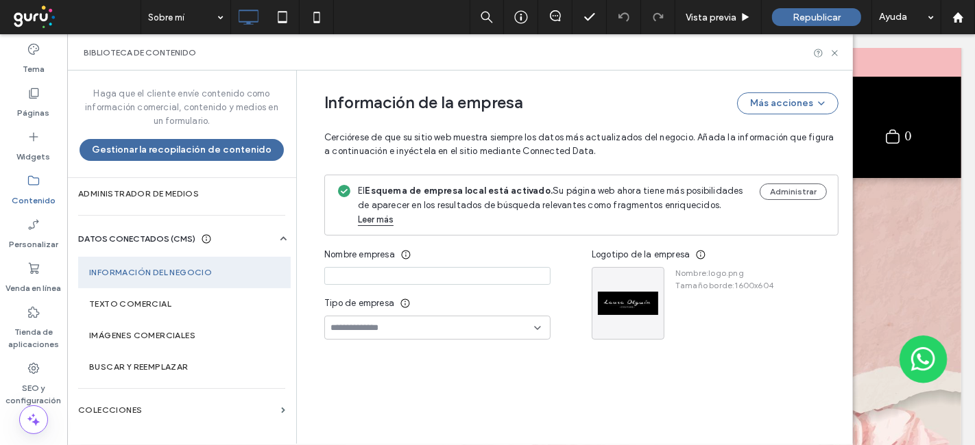
type input "**********"
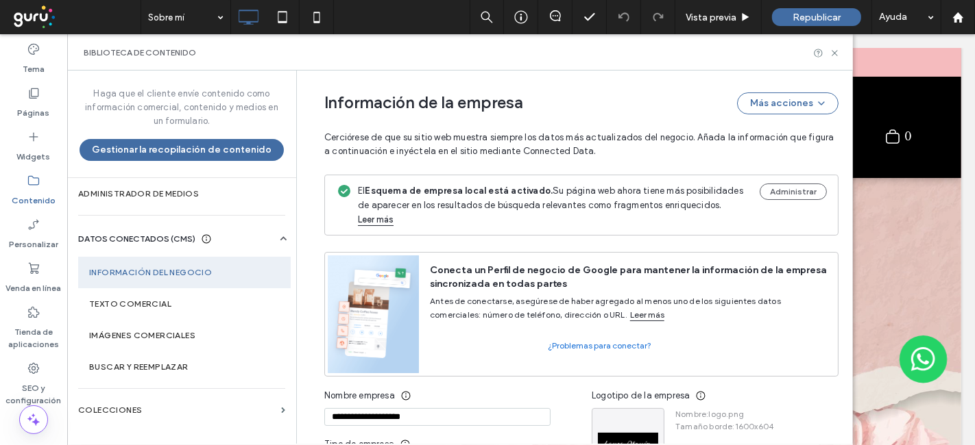
scroll to position [374, 0]
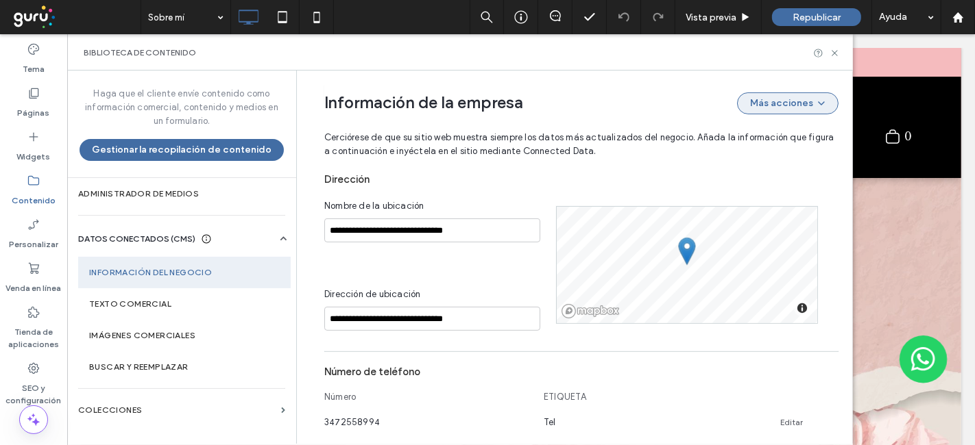
click at [791, 101] on button "Más acciones" at bounding box center [787, 104] width 101 height 22
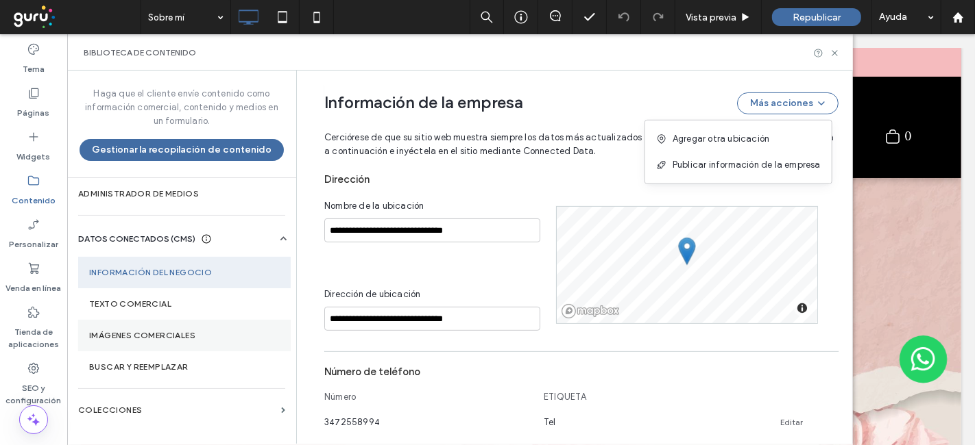
click at [252, 342] on section "Imágenes comerciales" at bounding box center [184, 336] width 212 height 32
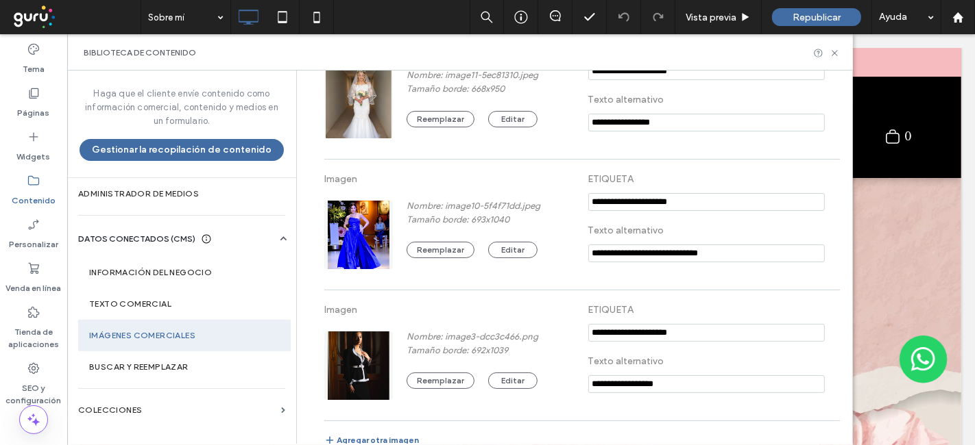
scroll to position [350, 0]
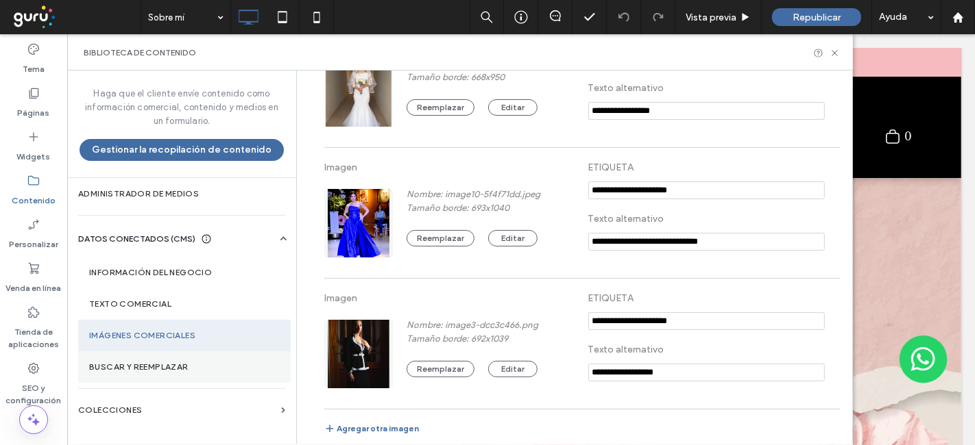
click at [203, 371] on label "Buscar y reemplazar" at bounding box center [184, 368] width 191 height 10
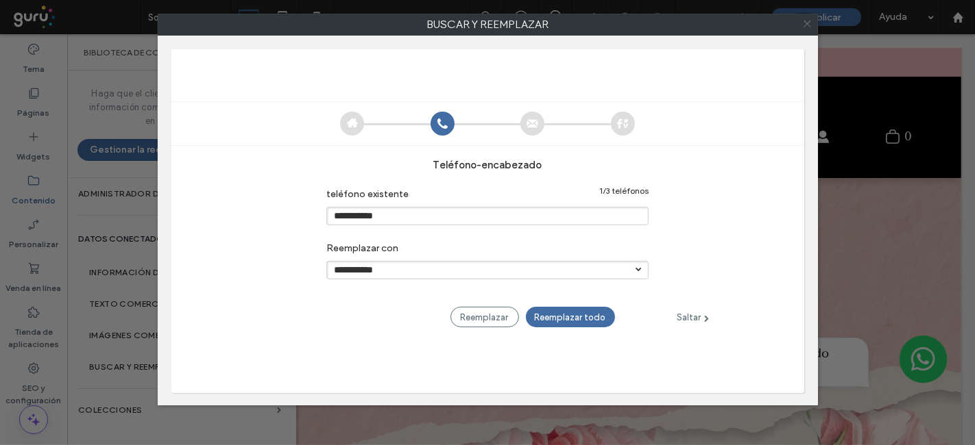
click at [806, 25] on icon at bounding box center [807, 24] width 20 height 20
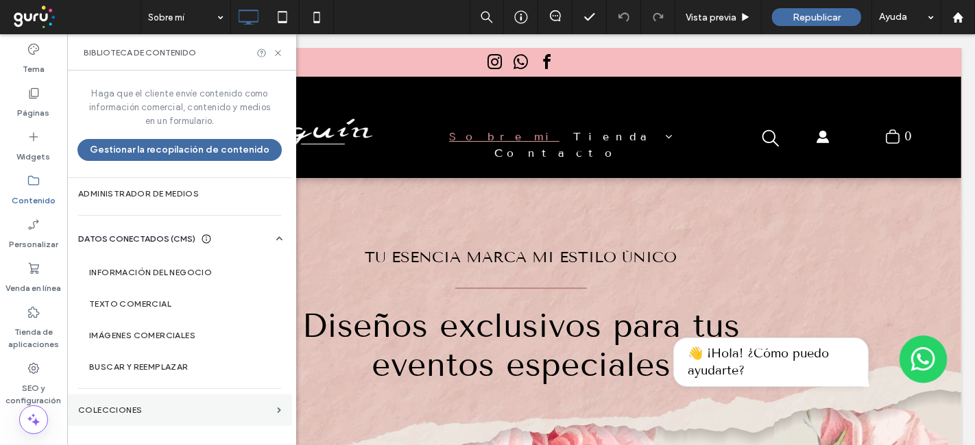
click at [113, 408] on label "COLECCIONES" at bounding box center [174, 411] width 193 height 10
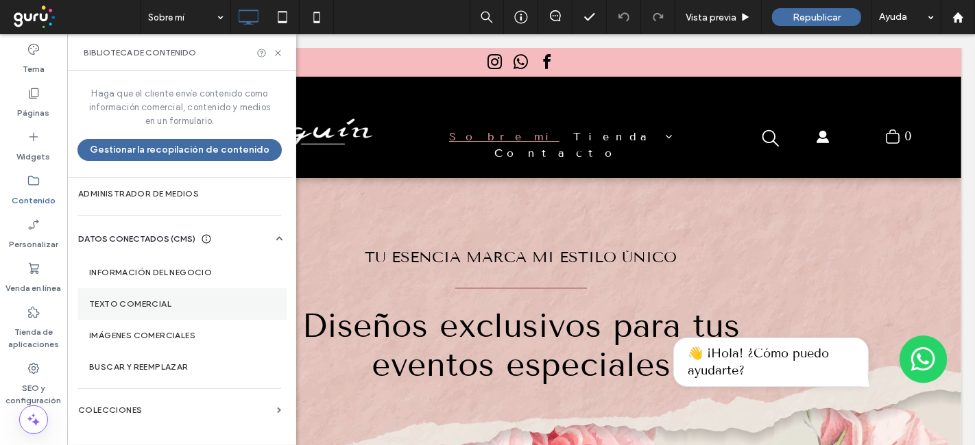
click at [169, 304] on label "Texto comercial" at bounding box center [182, 304] width 186 height 10
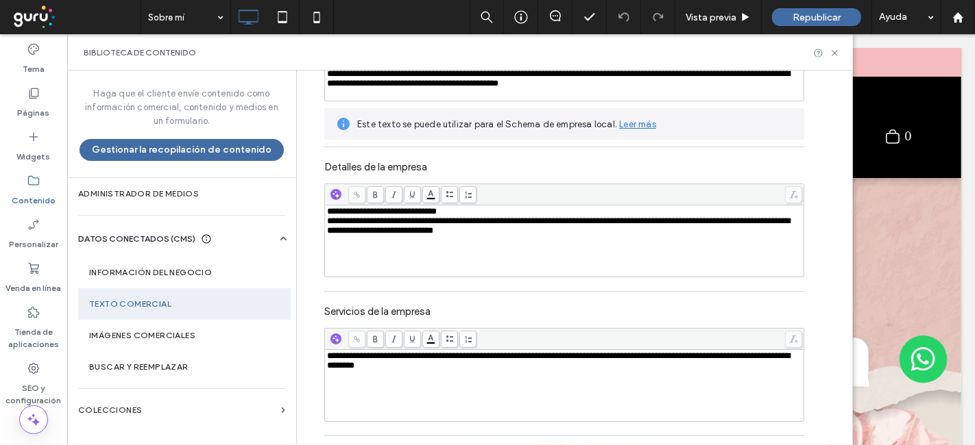
scroll to position [264, 0]
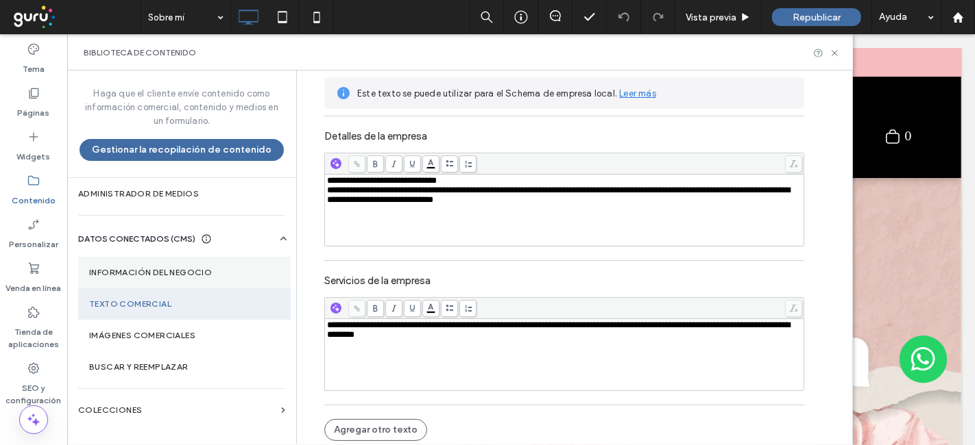
click at [154, 279] on section "Información del negocio" at bounding box center [184, 273] width 212 height 32
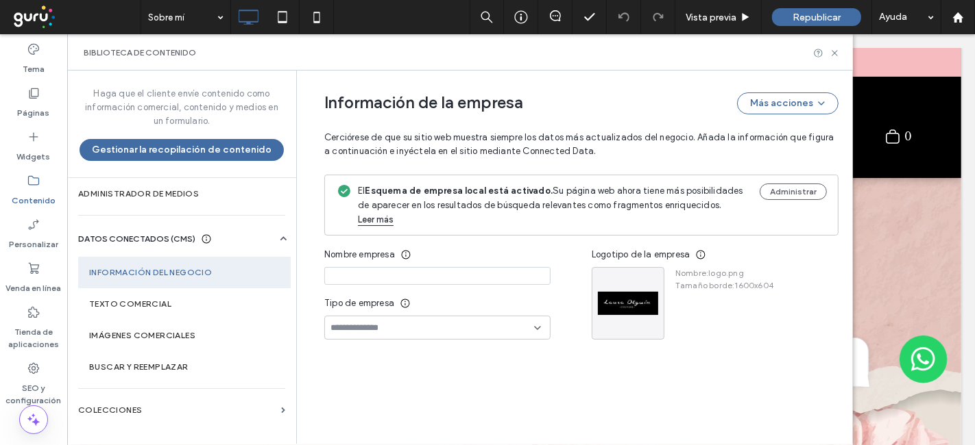
type input "**********"
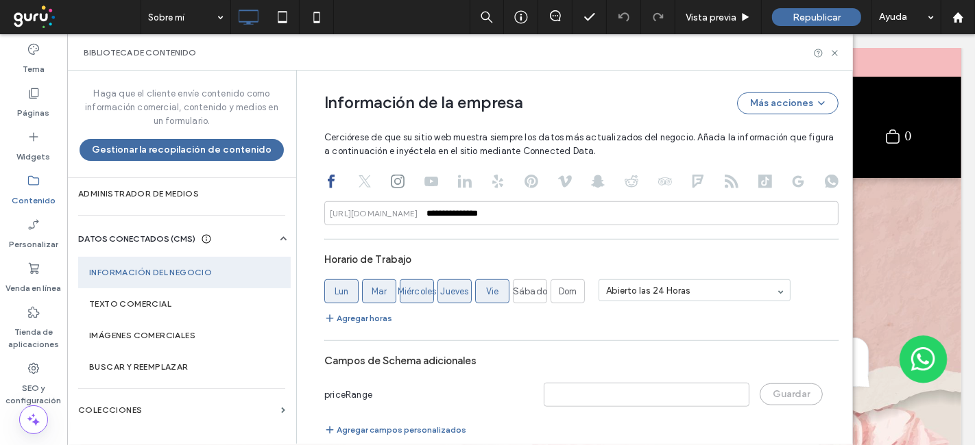
scroll to position [867, 0]
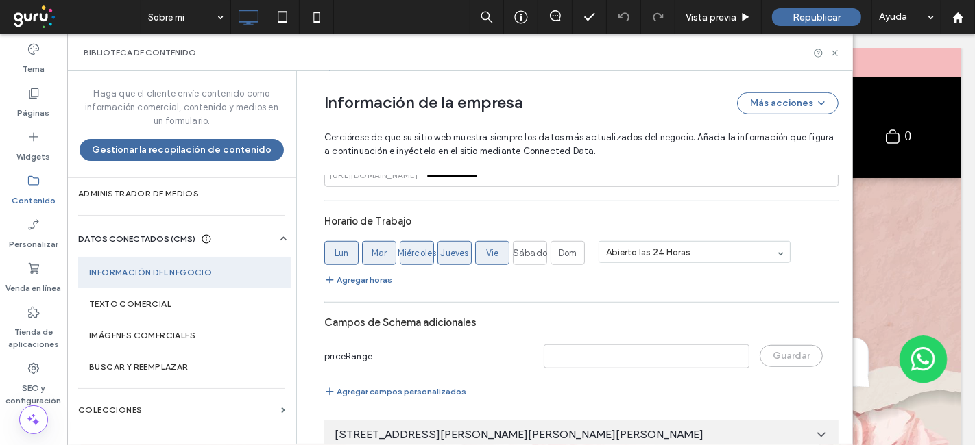
drag, startPoint x: 848, startPoint y: 189, endPoint x: 821, endPoint y: 361, distance: 174.1
click at [738, 421] on div "[STREET_ADDRESS][PERSON_NAME][PERSON_NAME][PERSON_NAME]" at bounding box center [581, 435] width 514 height 29
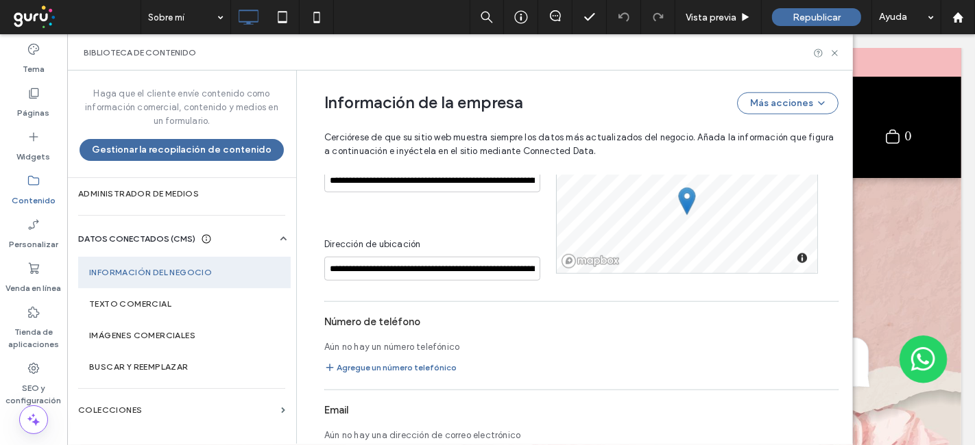
scroll to position [1323, 0]
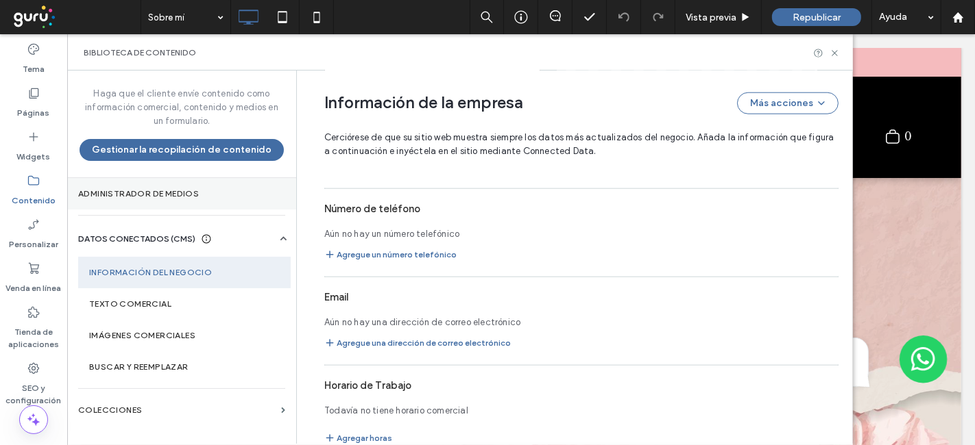
click at [138, 186] on section "Administrador de medios" at bounding box center [181, 194] width 229 height 32
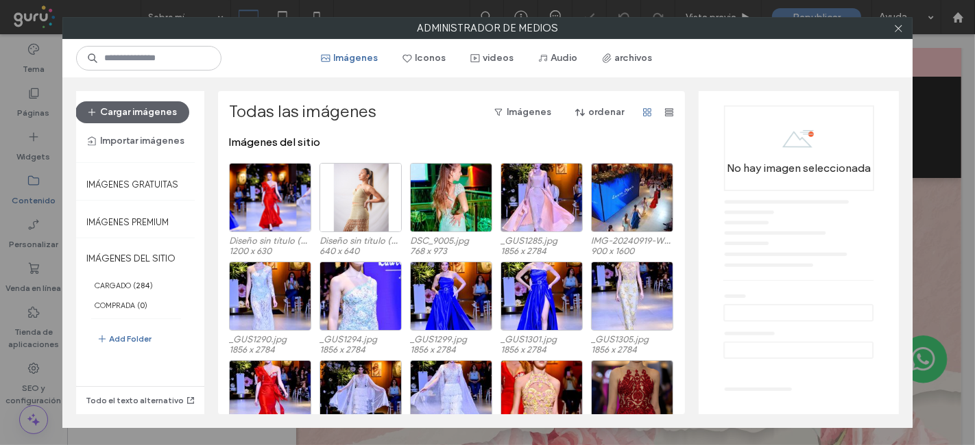
scroll to position [0, 0]
click at [901, 29] on icon at bounding box center [898, 28] width 10 height 10
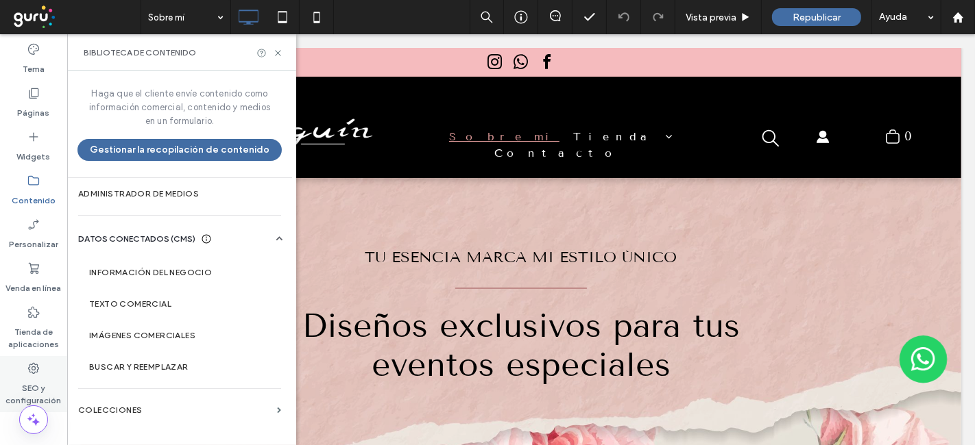
click at [37, 378] on label "SEO y configuración" at bounding box center [33, 392] width 67 height 32
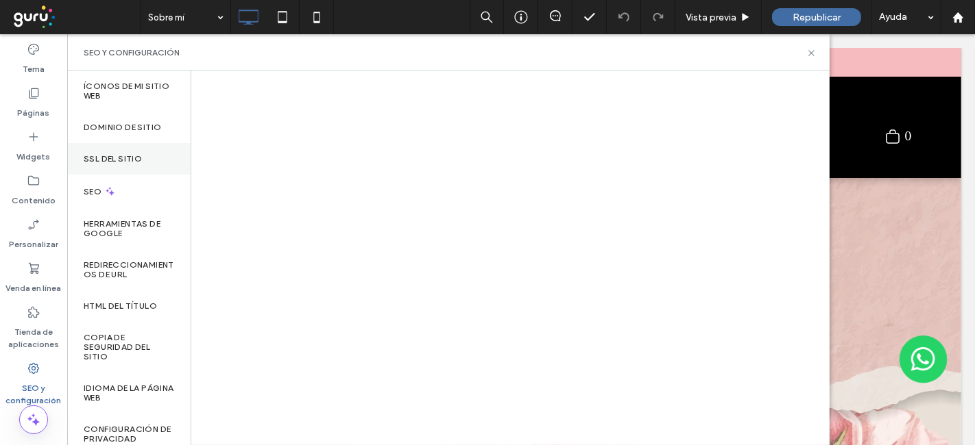
click at [140, 169] on div "SSL del sitio" at bounding box center [128, 159] width 123 height 32
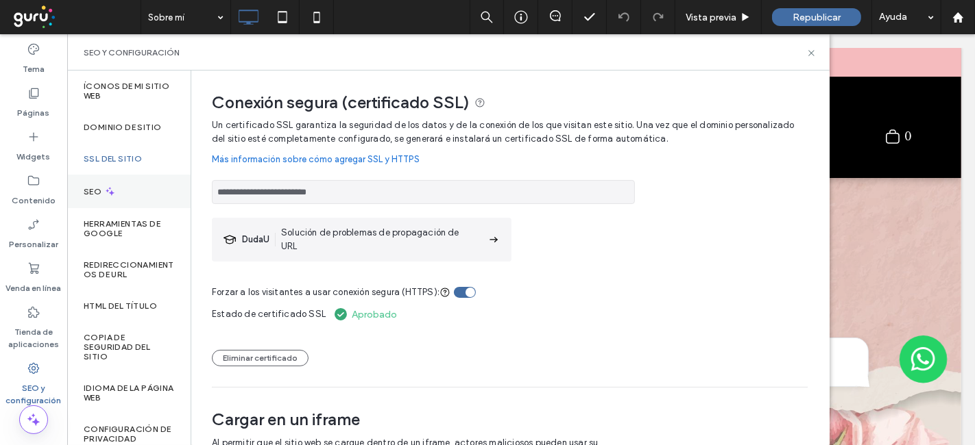
click at [123, 190] on div "SEO" at bounding box center [128, 192] width 123 height 34
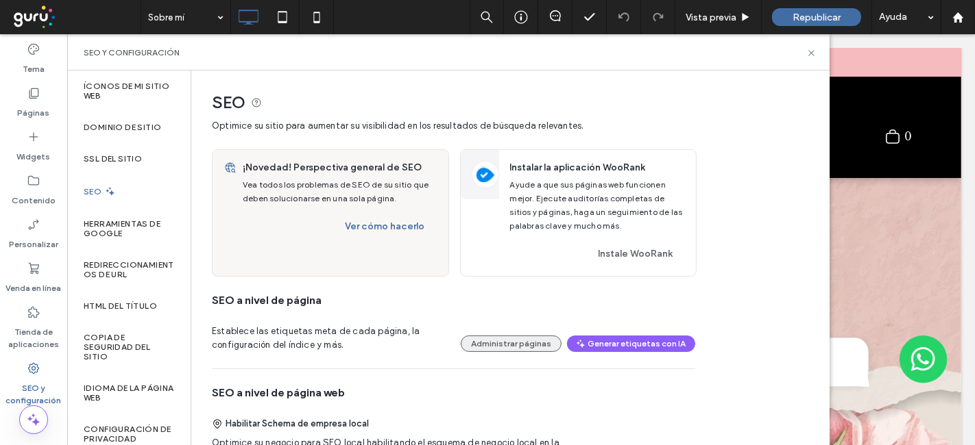
click at [546, 346] on button "Administrar páginas" at bounding box center [511, 344] width 101 height 16
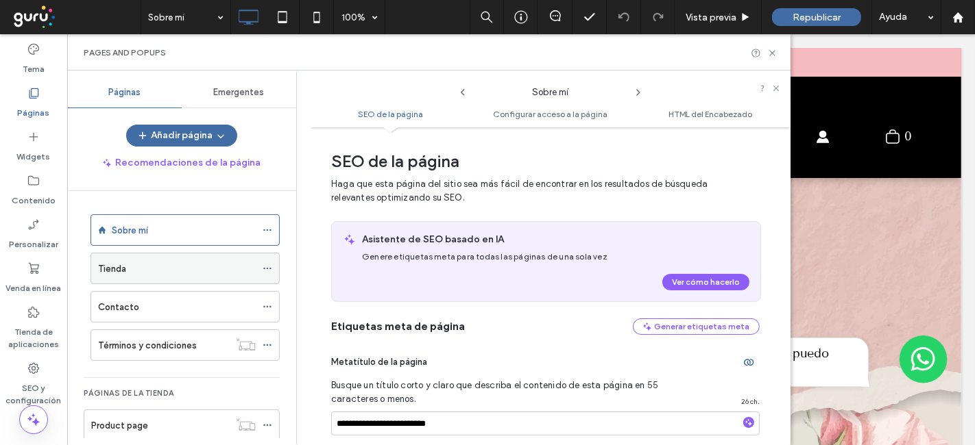
click at [208, 255] on div "Tienda" at bounding box center [177, 269] width 158 height 30
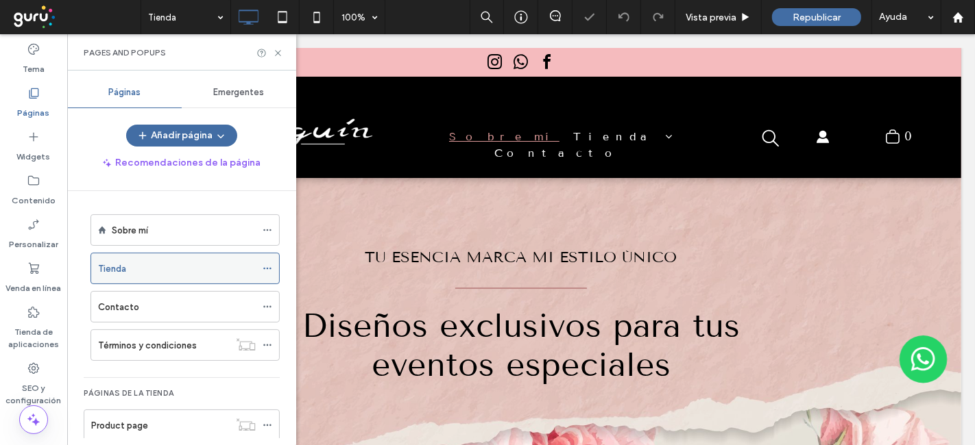
click at [262, 271] on icon at bounding box center [267, 269] width 10 height 10
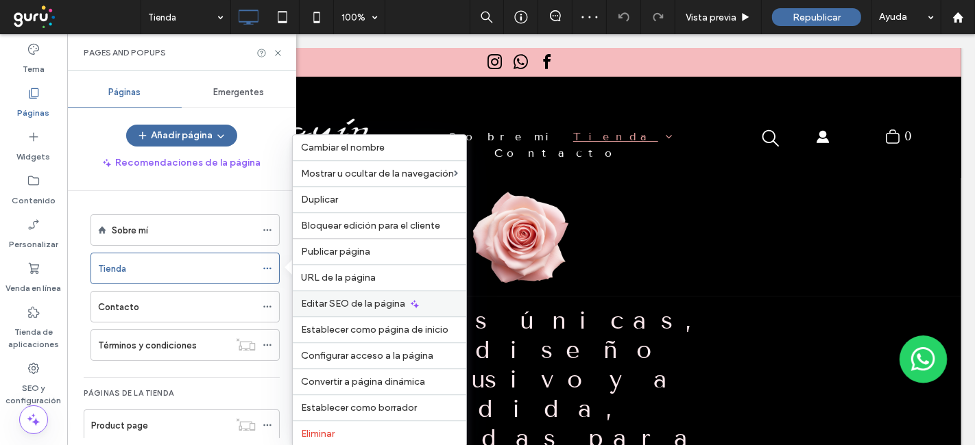
click at [356, 301] on span "Editar SEO de la página" at bounding box center [353, 304] width 104 height 12
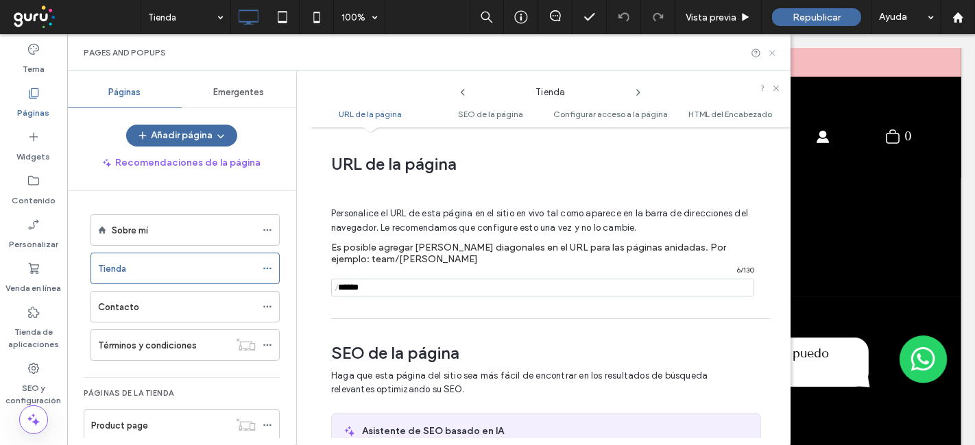
click at [771, 57] on icon at bounding box center [772, 53] width 10 height 10
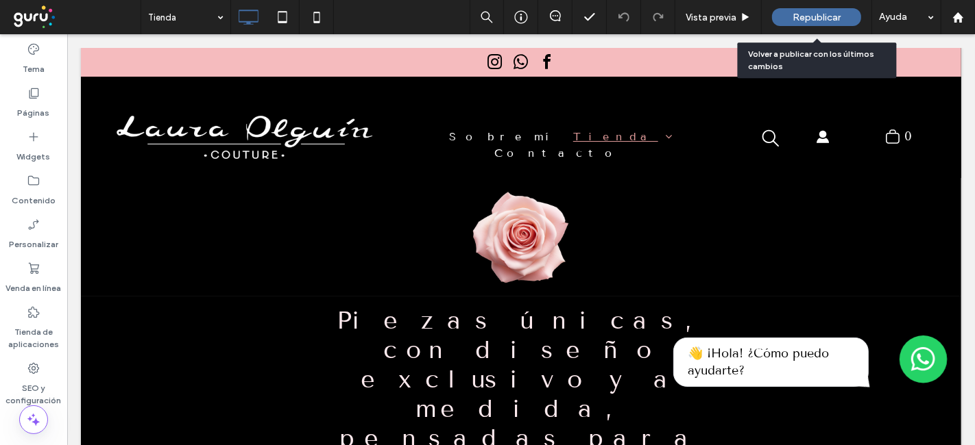
click at [833, 14] on span "Republicar" at bounding box center [816, 18] width 48 height 12
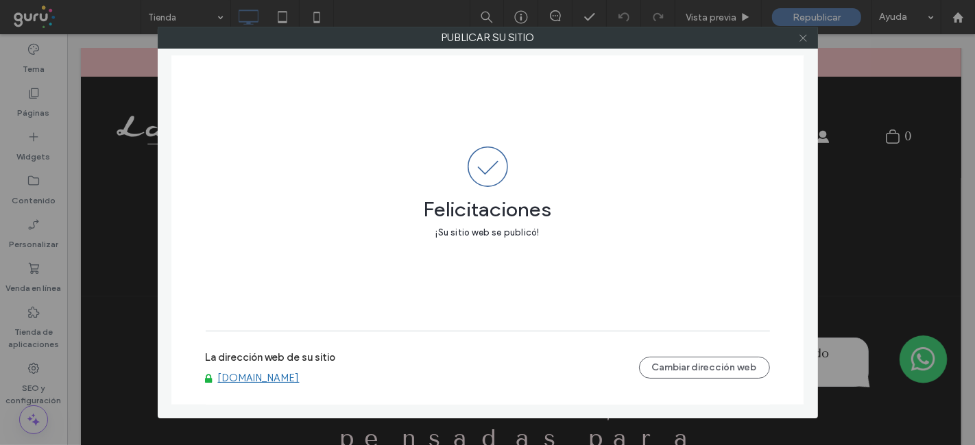
click at [807, 40] on icon at bounding box center [803, 38] width 10 height 10
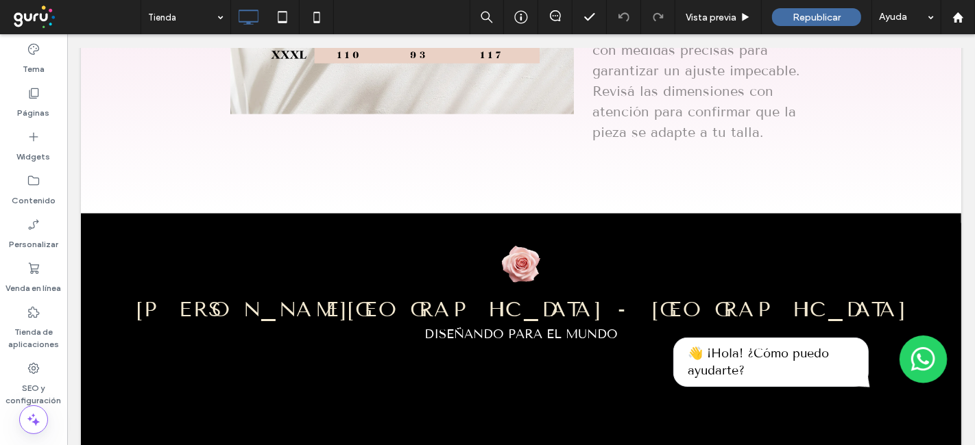
scroll to position [2129, 0]
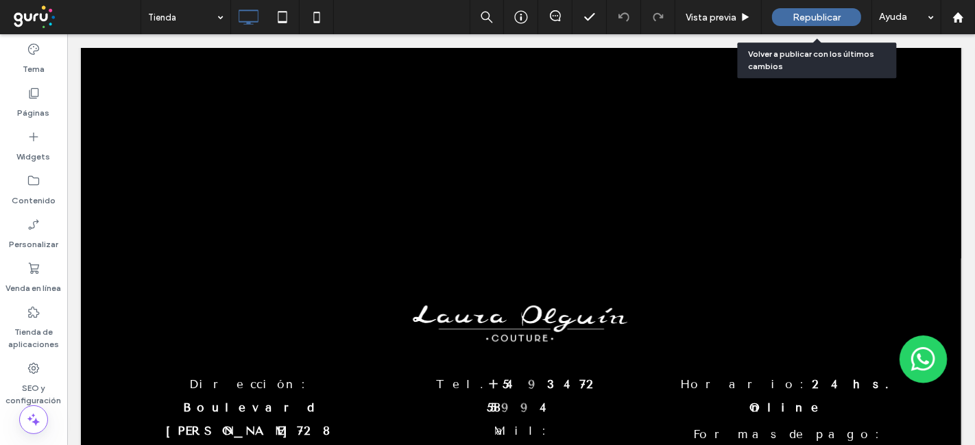
click at [824, 10] on div "Republicar" at bounding box center [816, 17] width 89 height 18
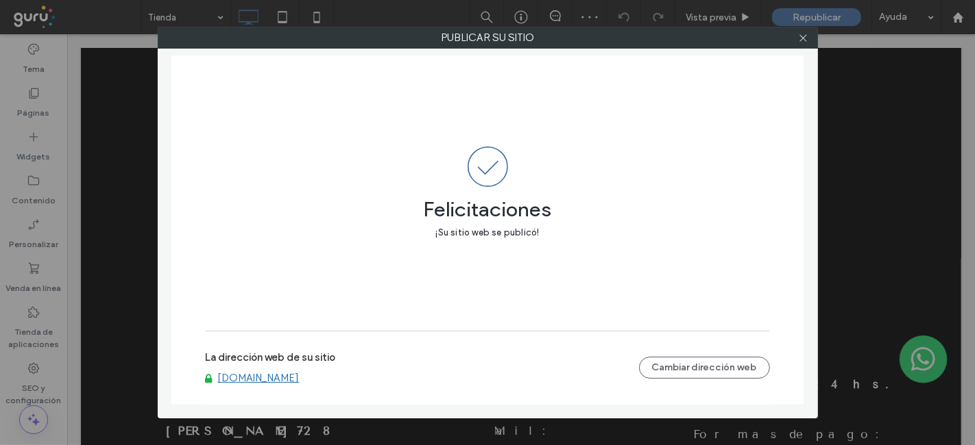
click at [252, 377] on link "[DOMAIN_NAME]" at bounding box center [259, 378] width 82 height 12
